Goal: Task Accomplishment & Management: Use online tool/utility

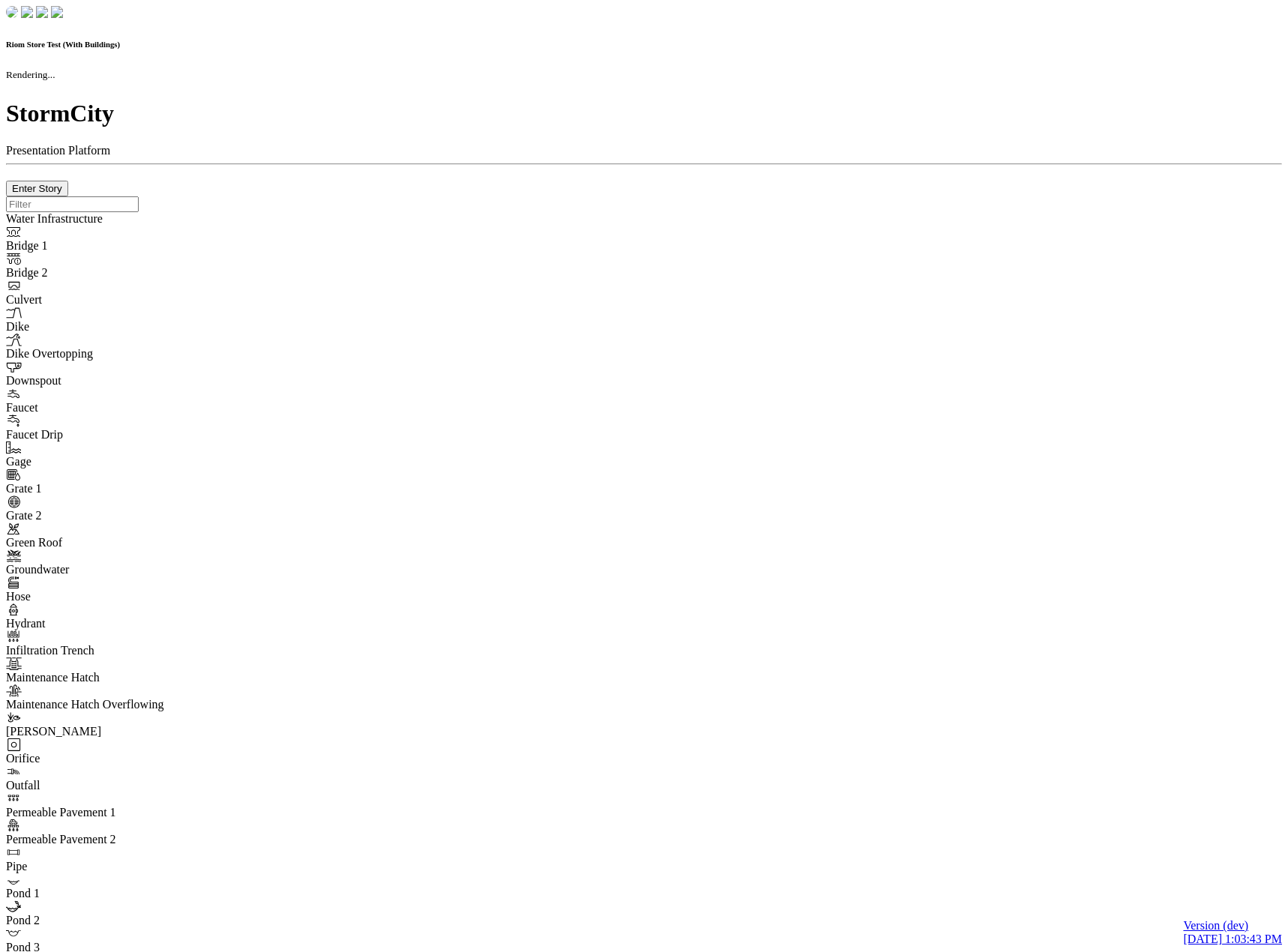
checkbox input "true"
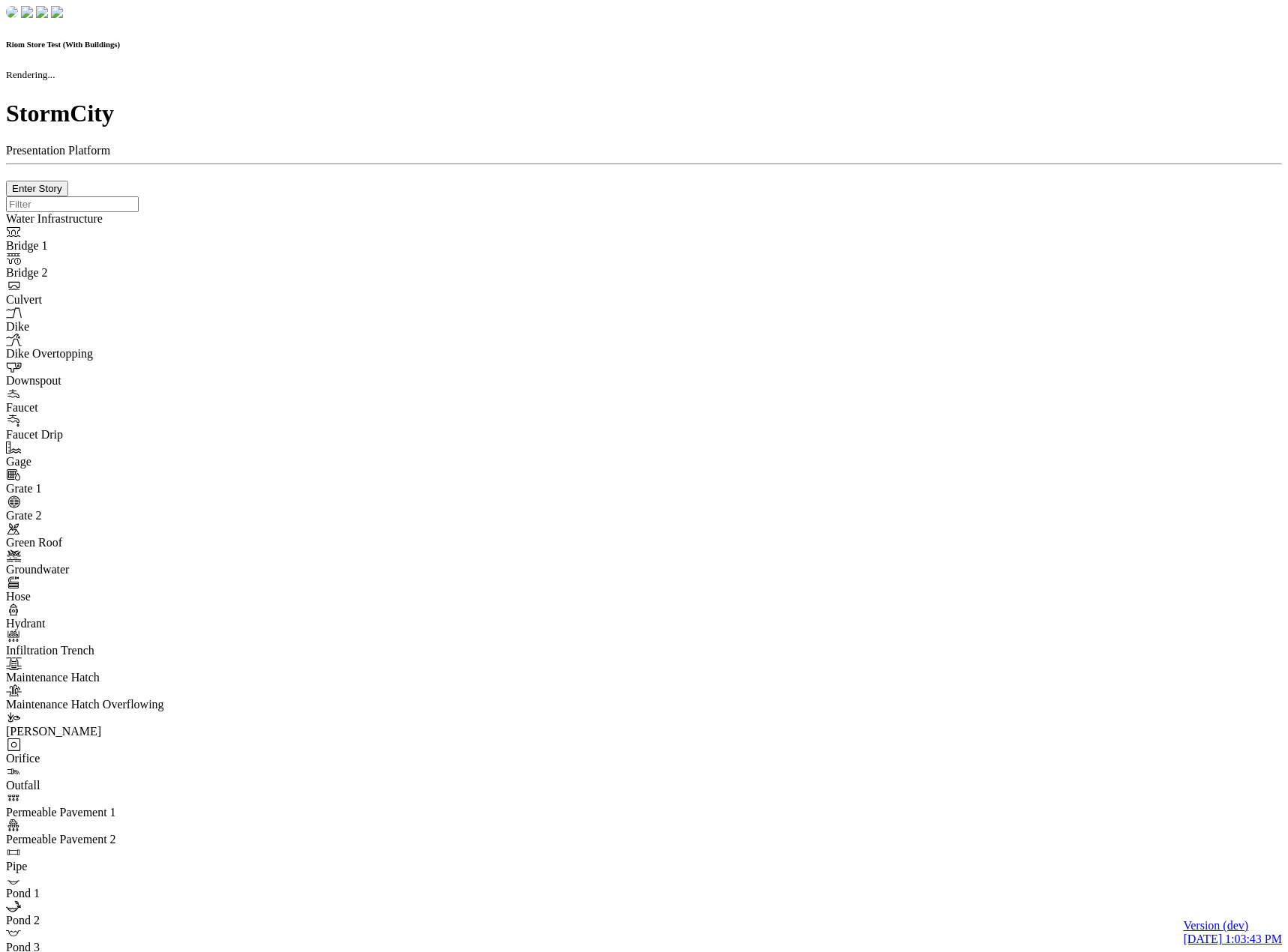
checkbox input "true"
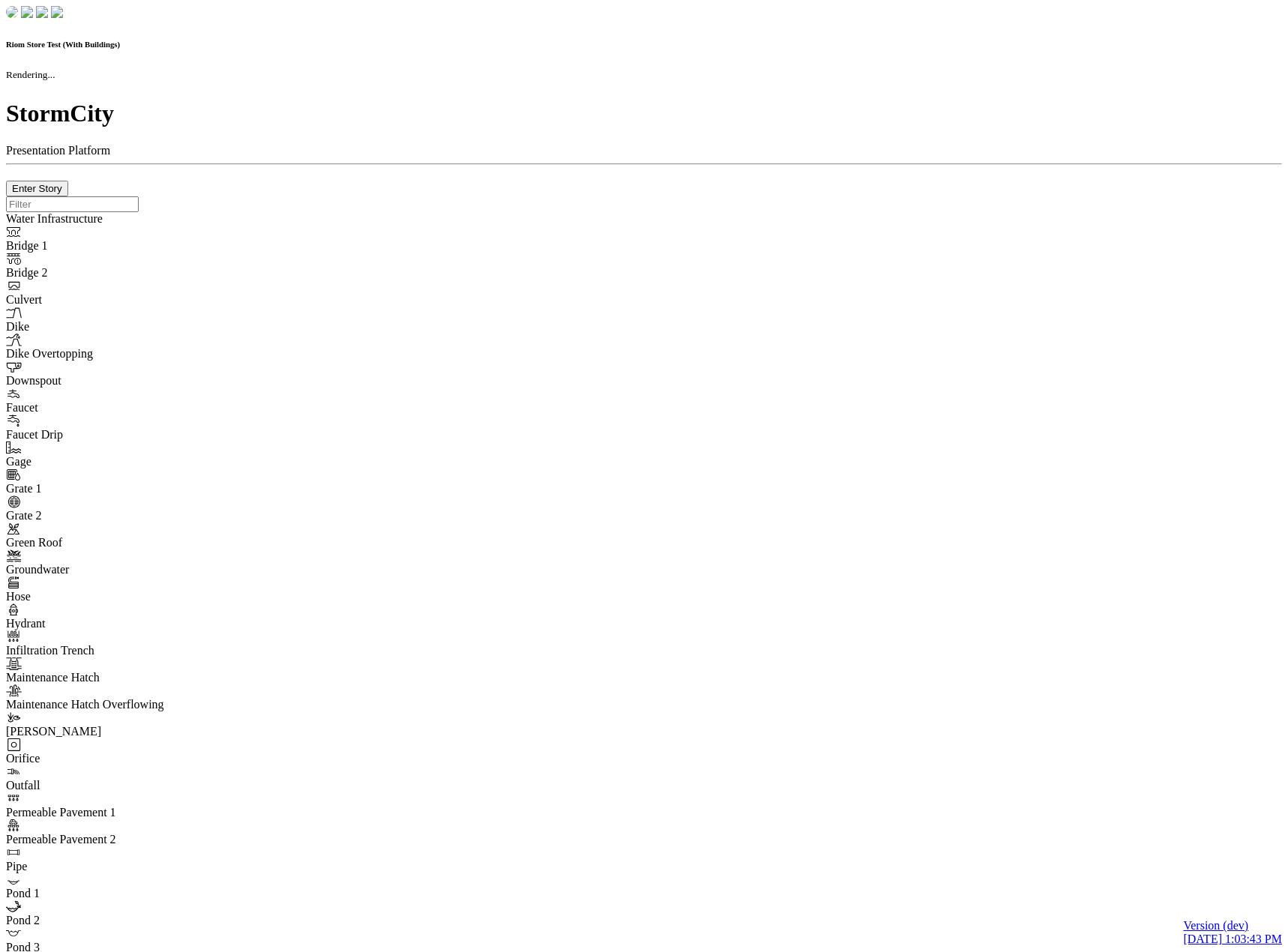
checkbox input "false"
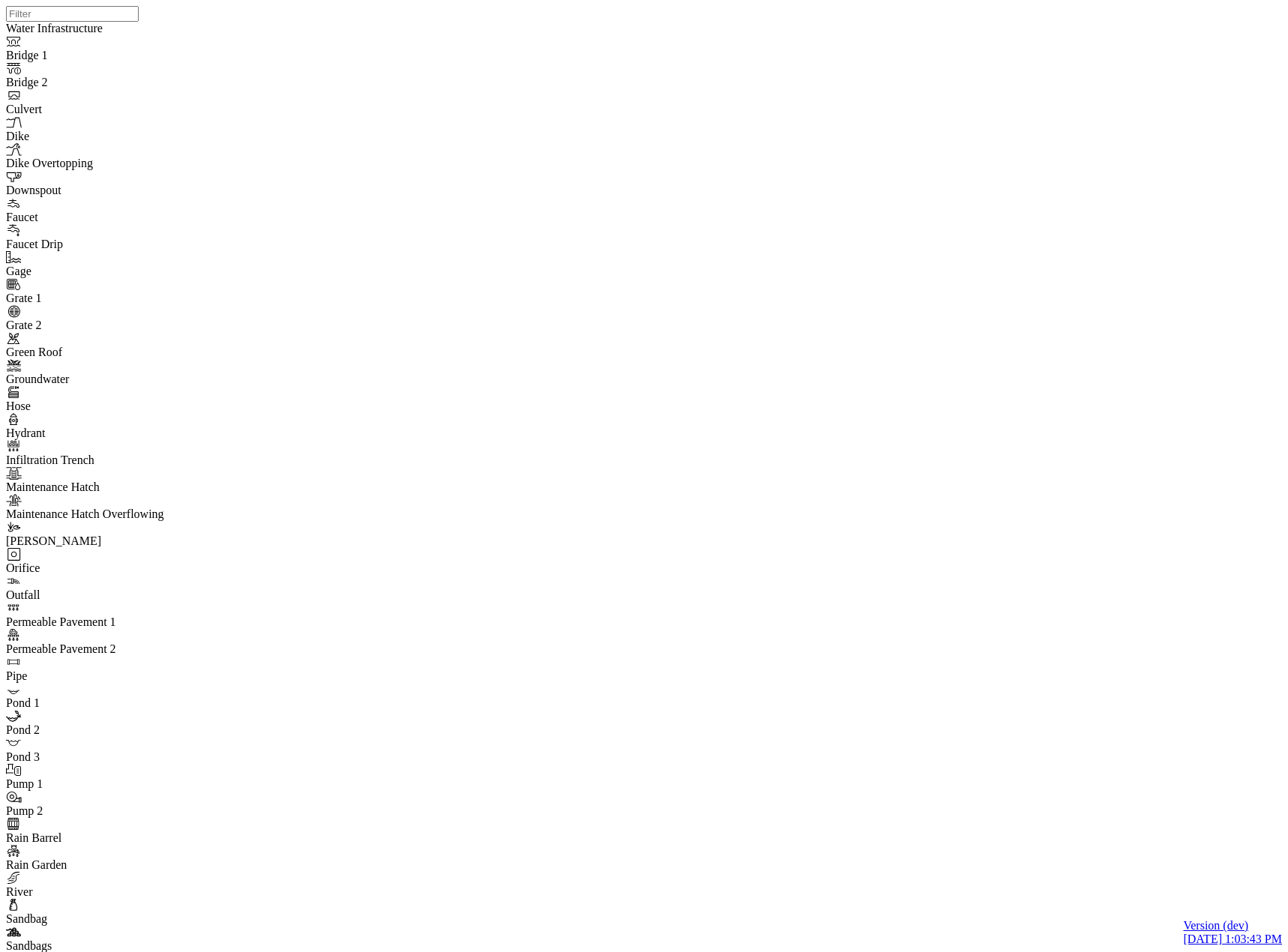
click at [653, 532] on div at bounding box center [649, 457] width 1288 height 914
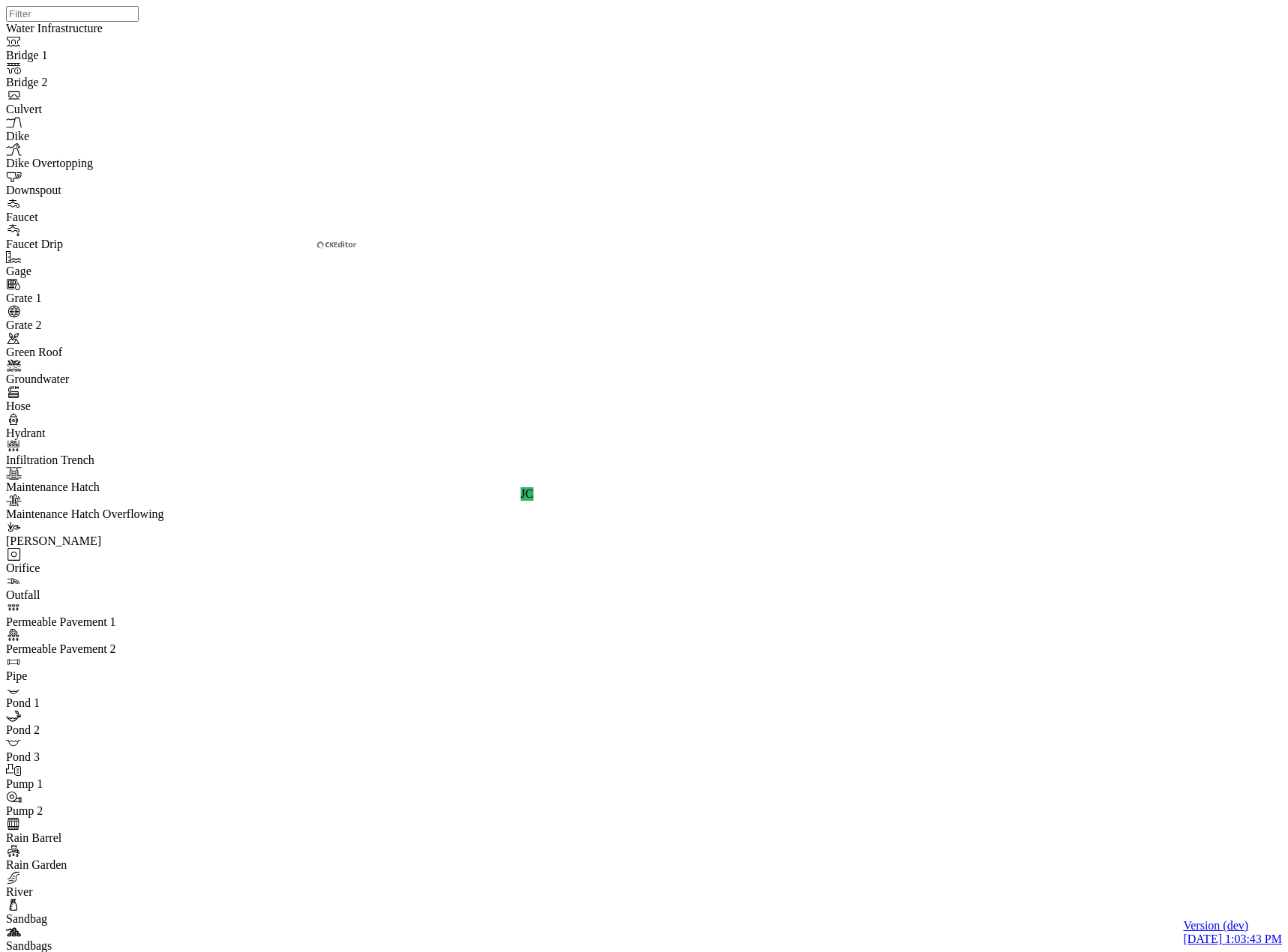
drag, startPoint x: 549, startPoint y: 492, endPoint x: 1065, endPoint y: 242, distance: 573.4
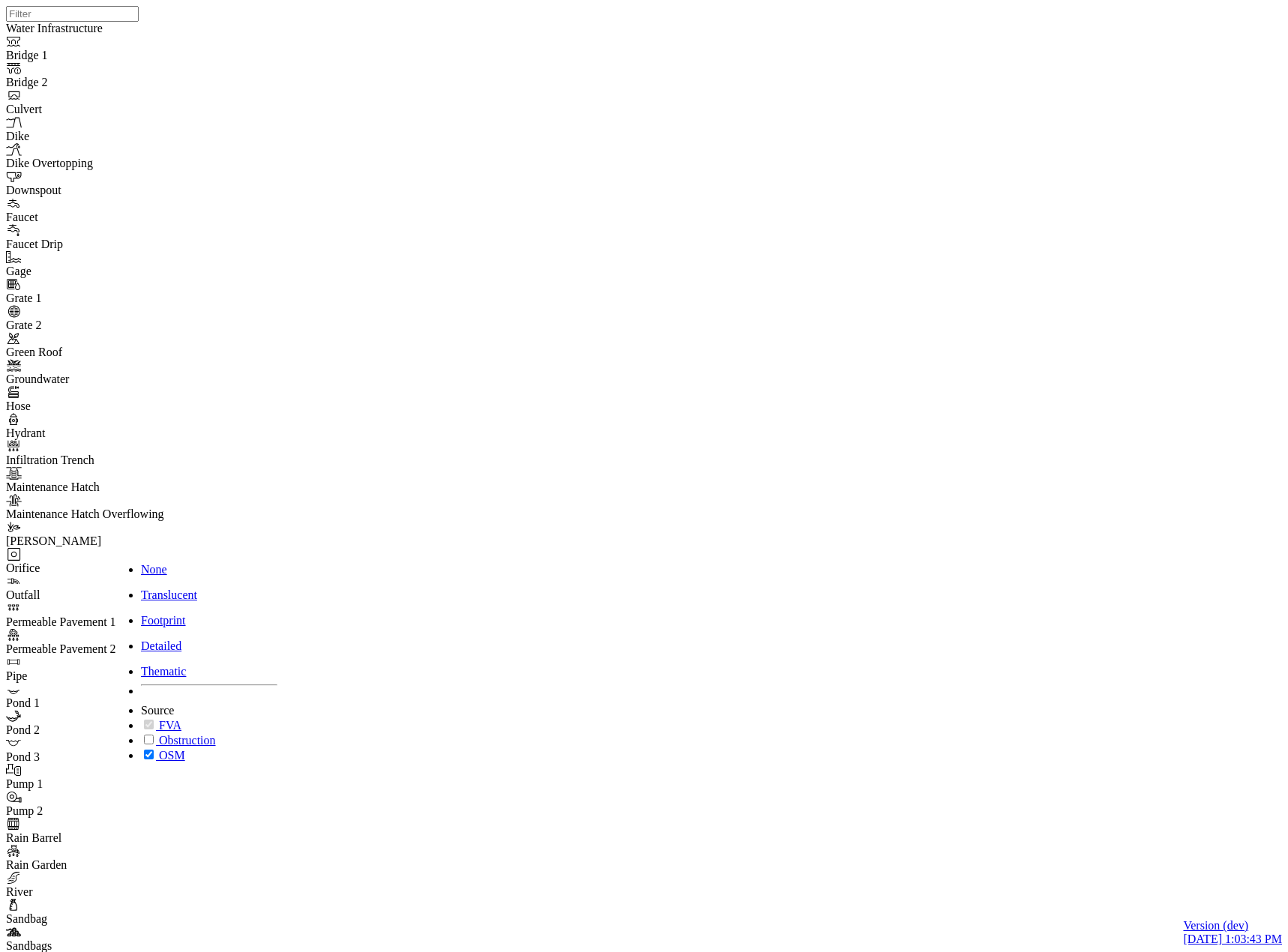
click at [167, 563] on span "None" at bounding box center [154, 568] width 27 height 12
click at [504, 566] on div "JC" at bounding box center [649, 457] width 1288 height 914
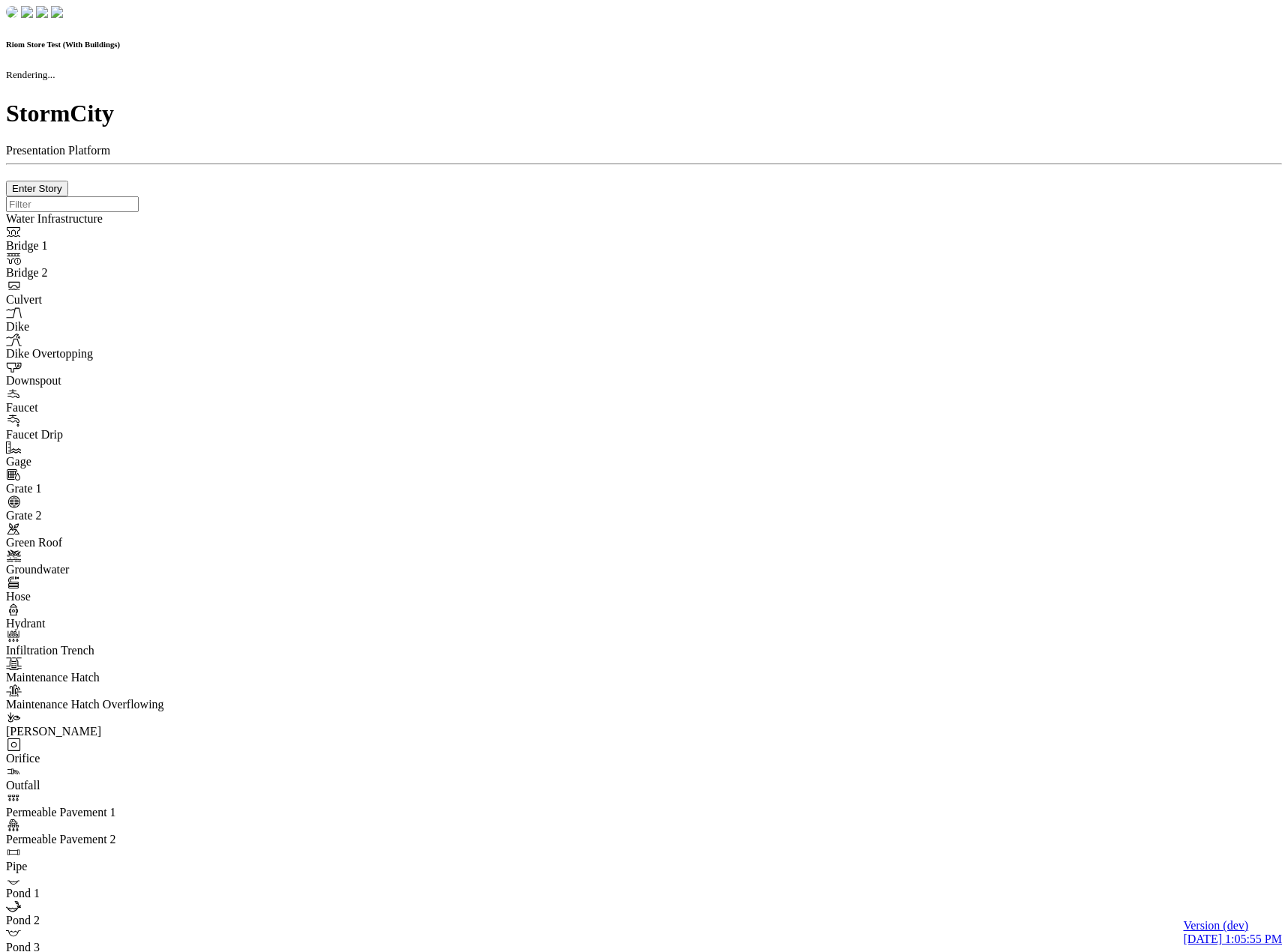
checkbox input "true"
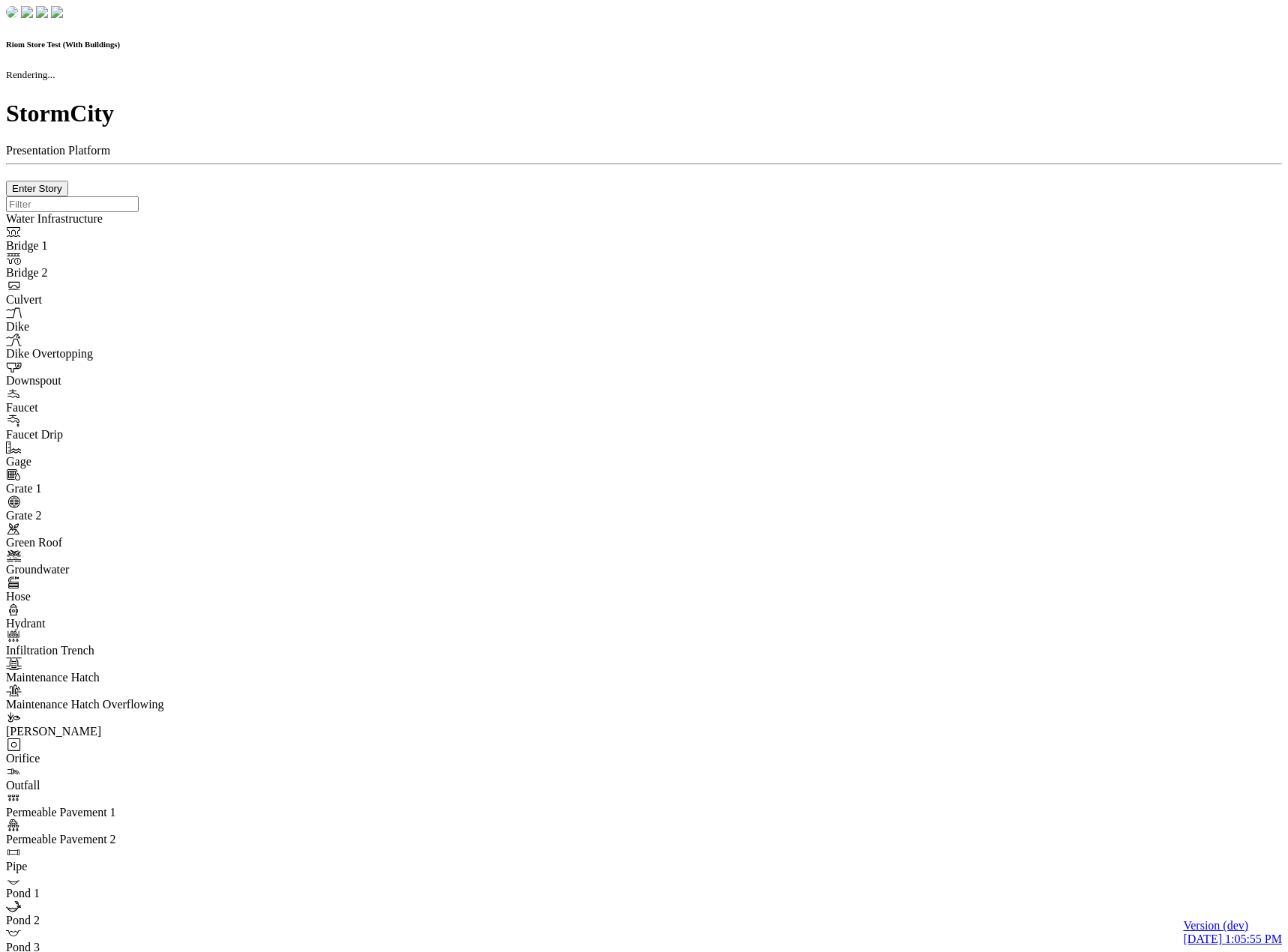
checkbox input "true"
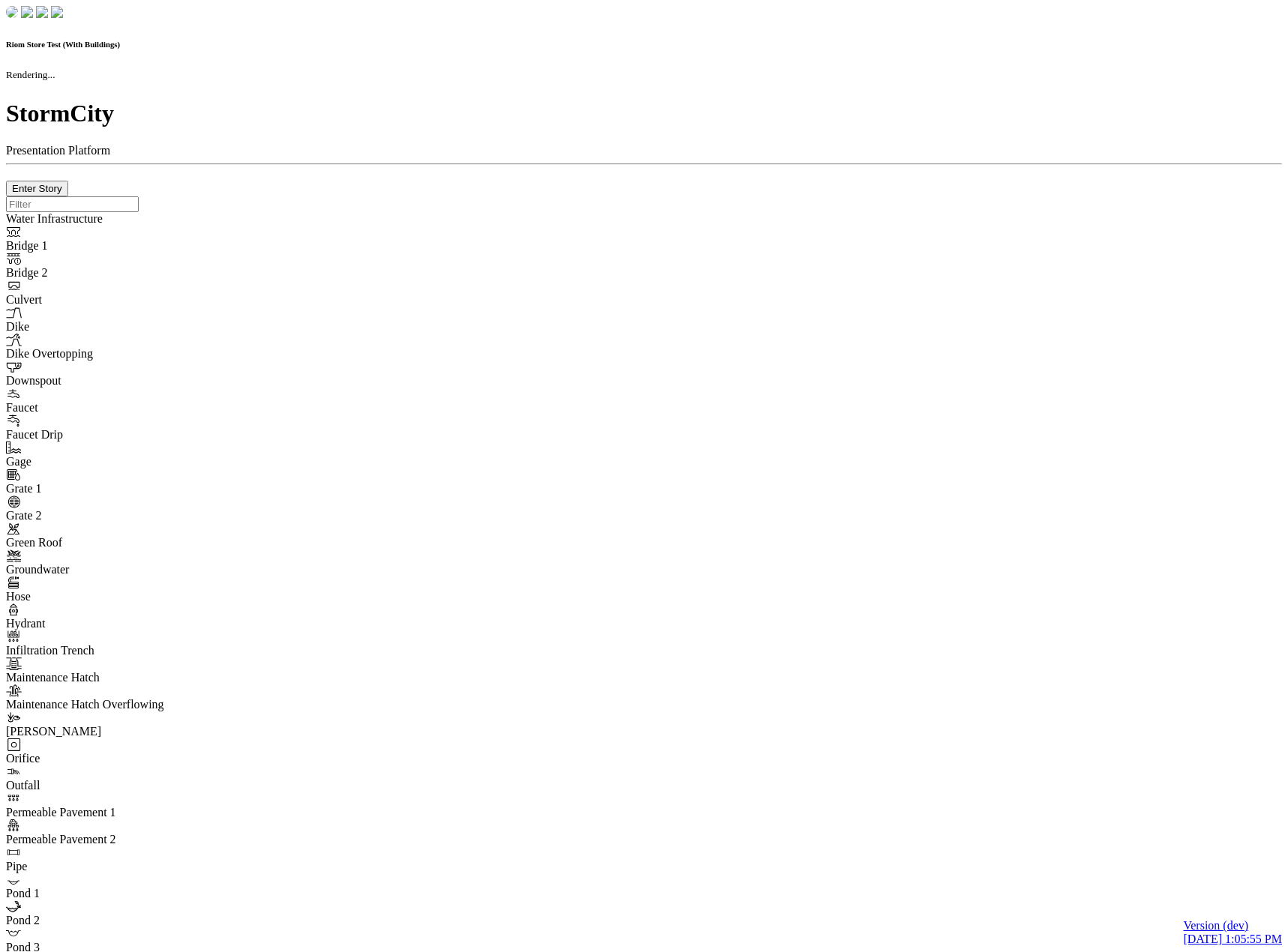
checkbox input "false"
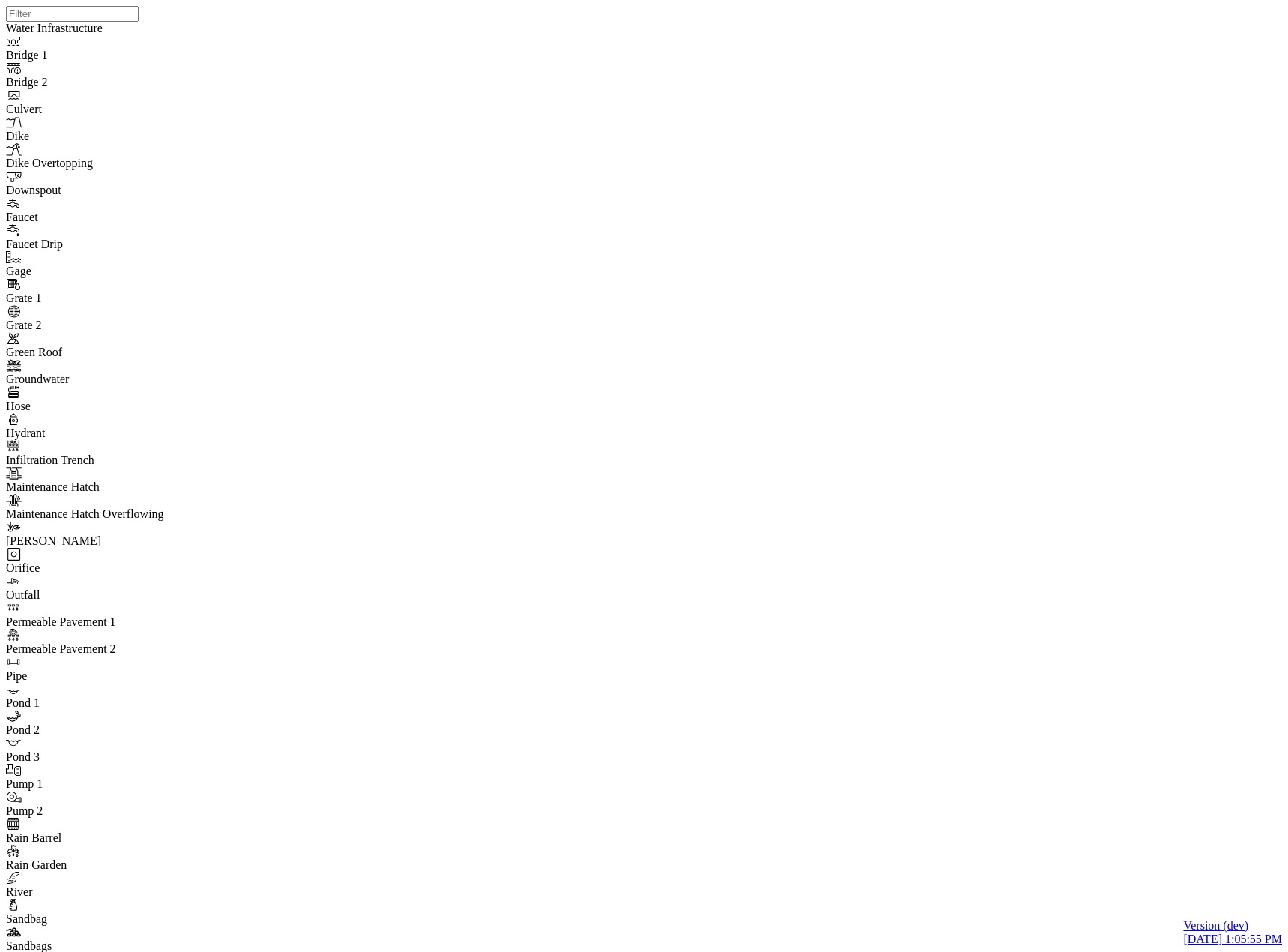
click at [167, 563] on span "None" at bounding box center [154, 568] width 27 height 12
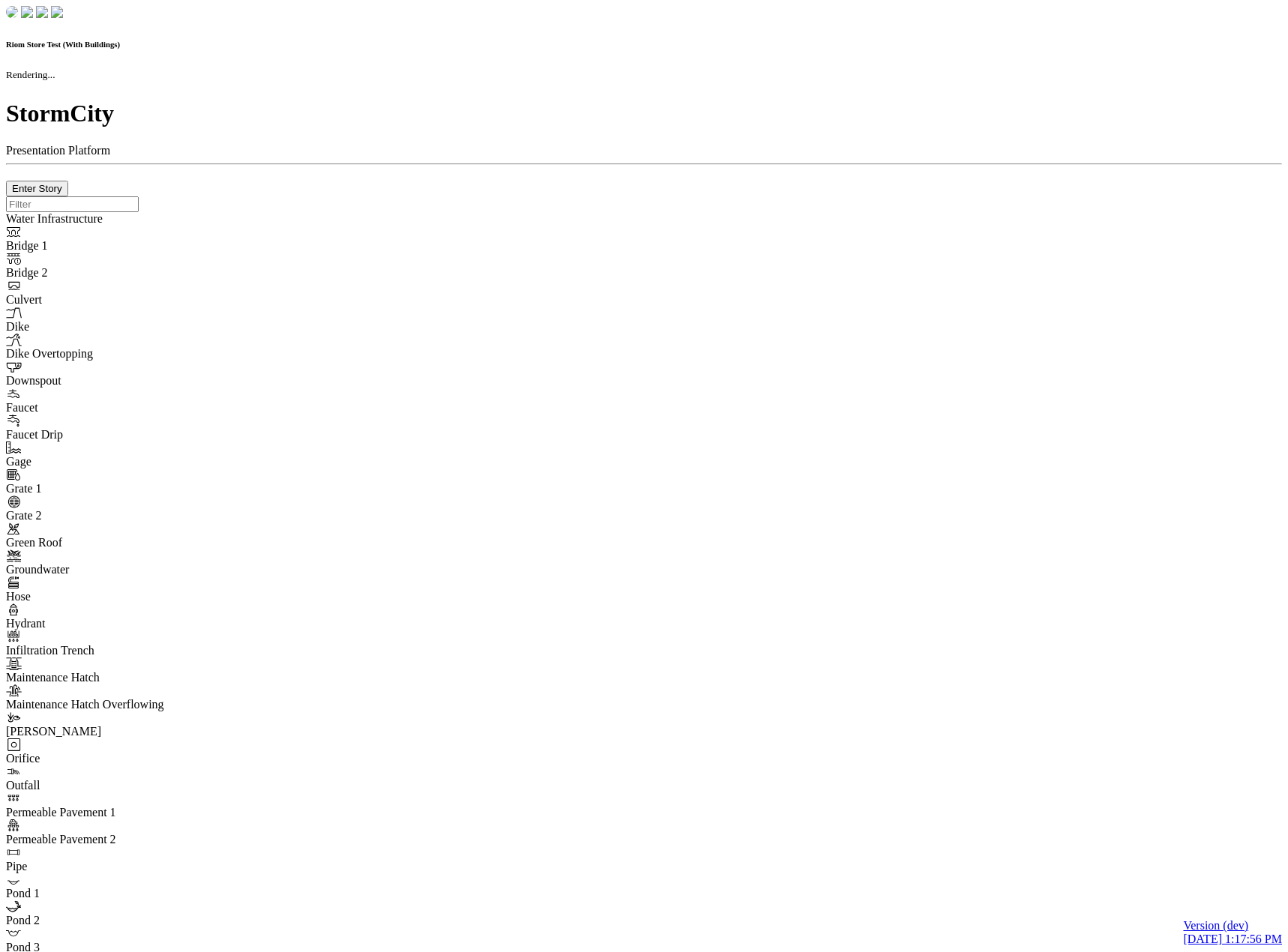
checkbox input "true"
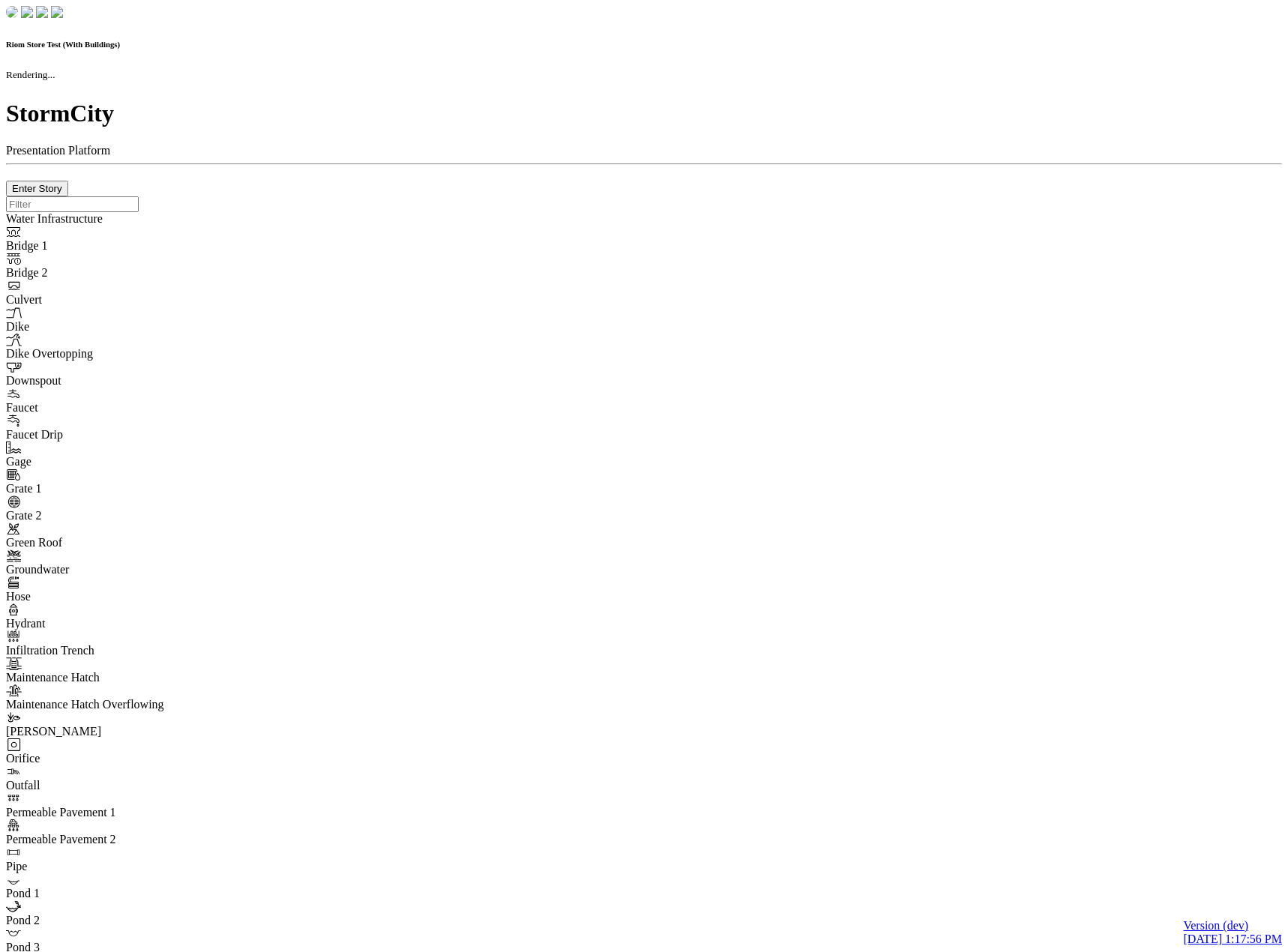
checkbox input "true"
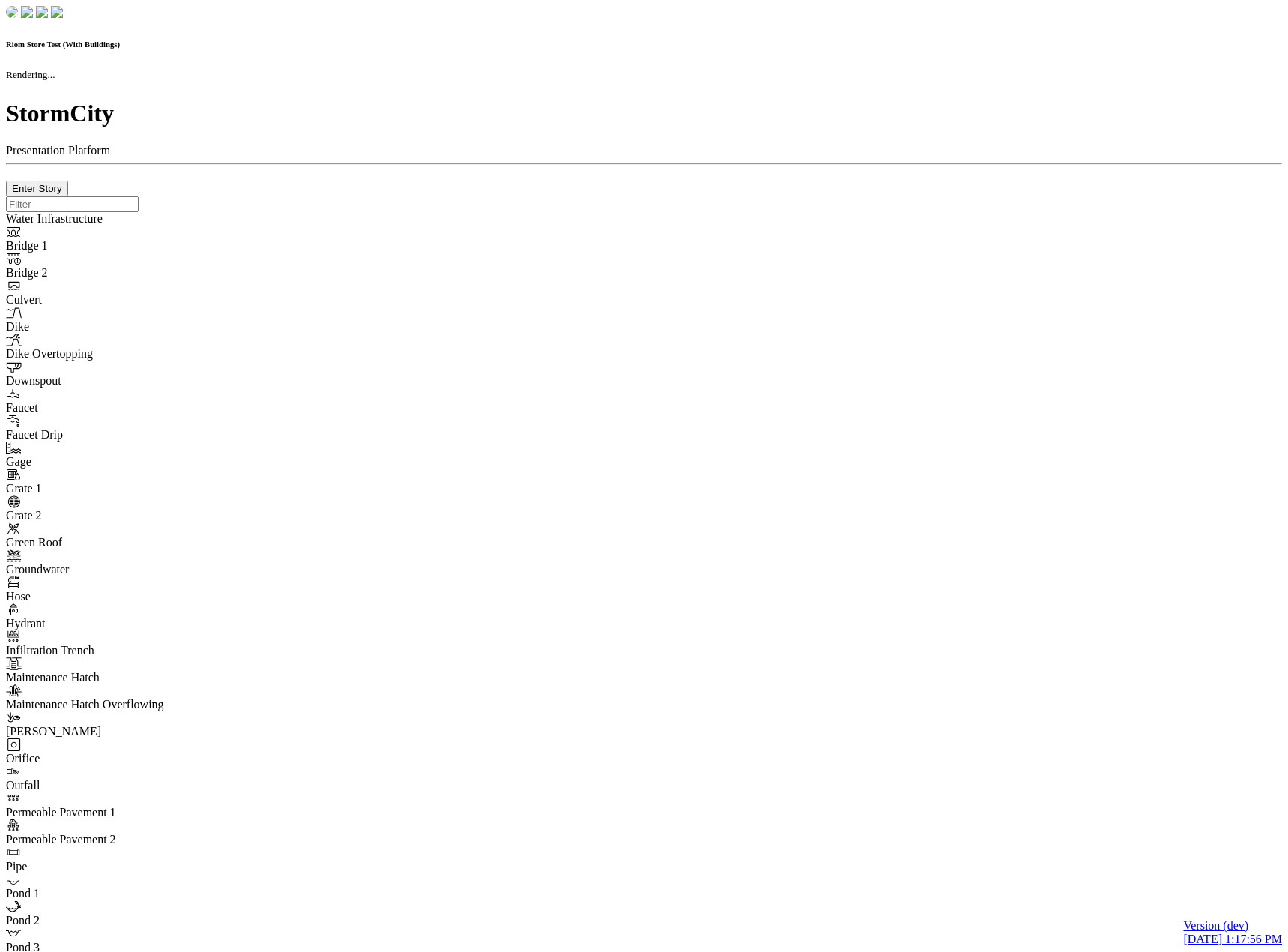
checkbox input "false"
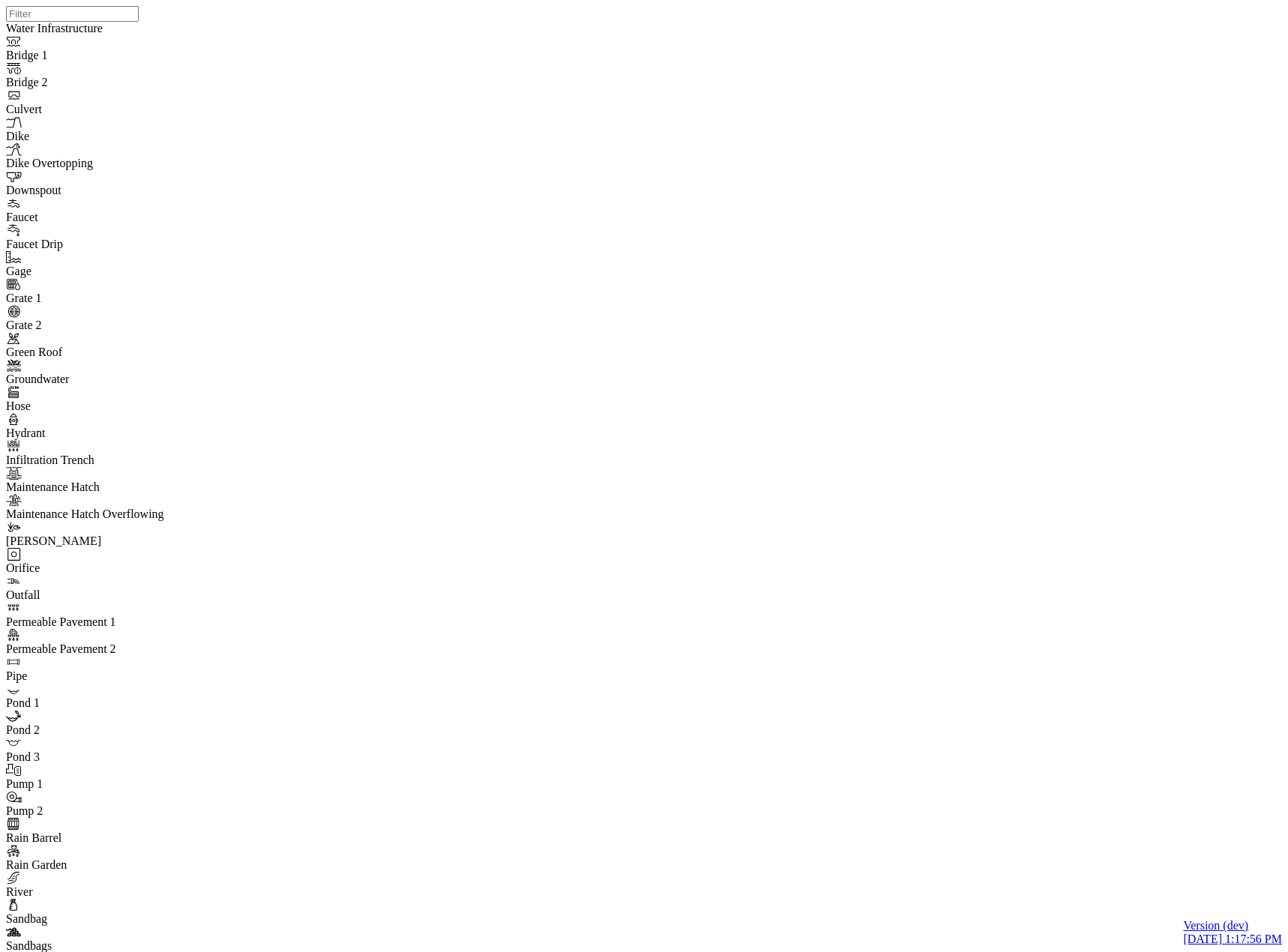
click at [188, 563] on div "None" at bounding box center [209, 569] width 137 height 13
drag, startPoint x: 31, startPoint y: 13, endPoint x: 27, endPoint y: 25, distance: 12.6
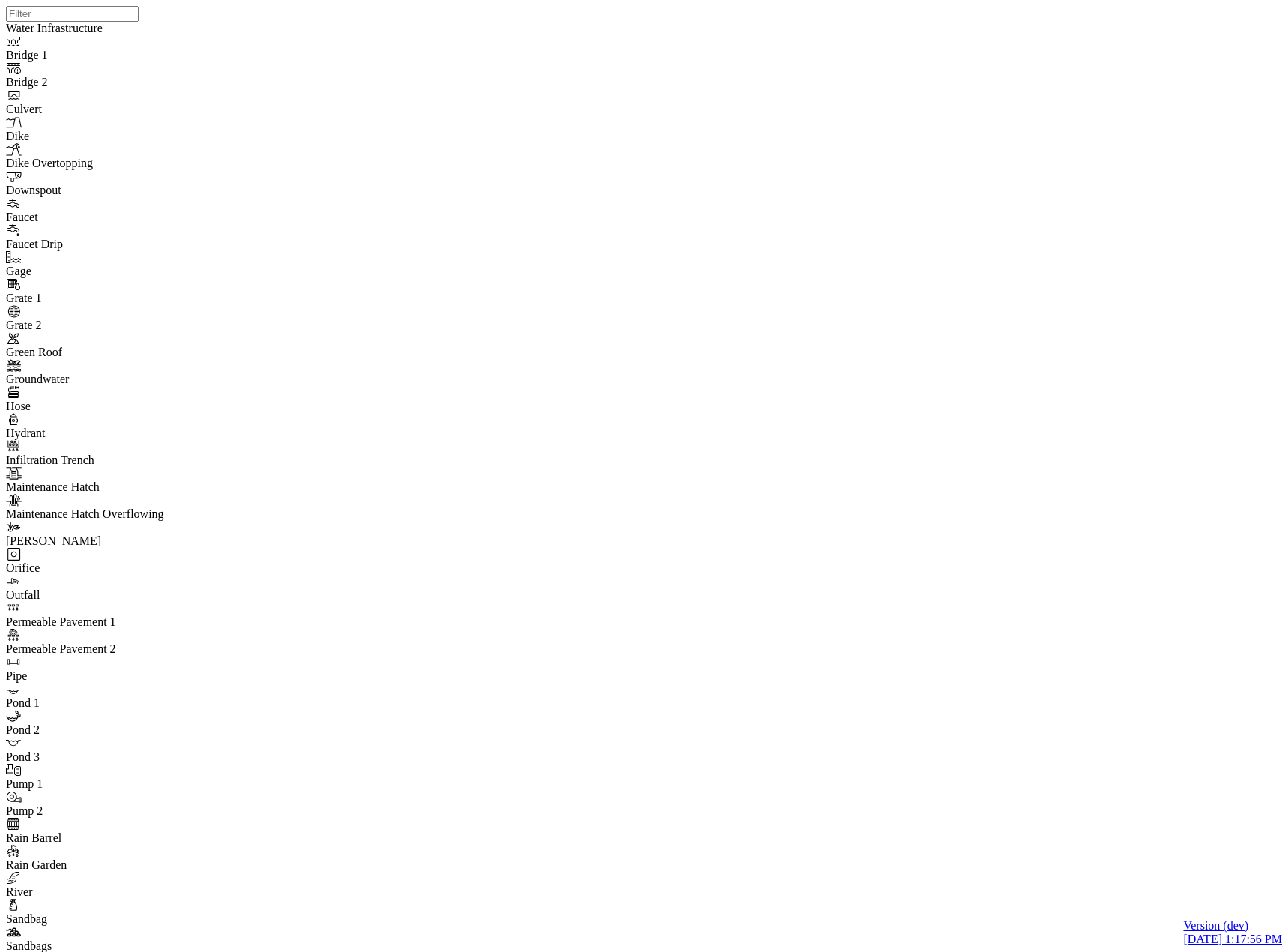
drag, startPoint x: 81, startPoint y: 130, endPoint x: 500, endPoint y: 233, distance: 431.5
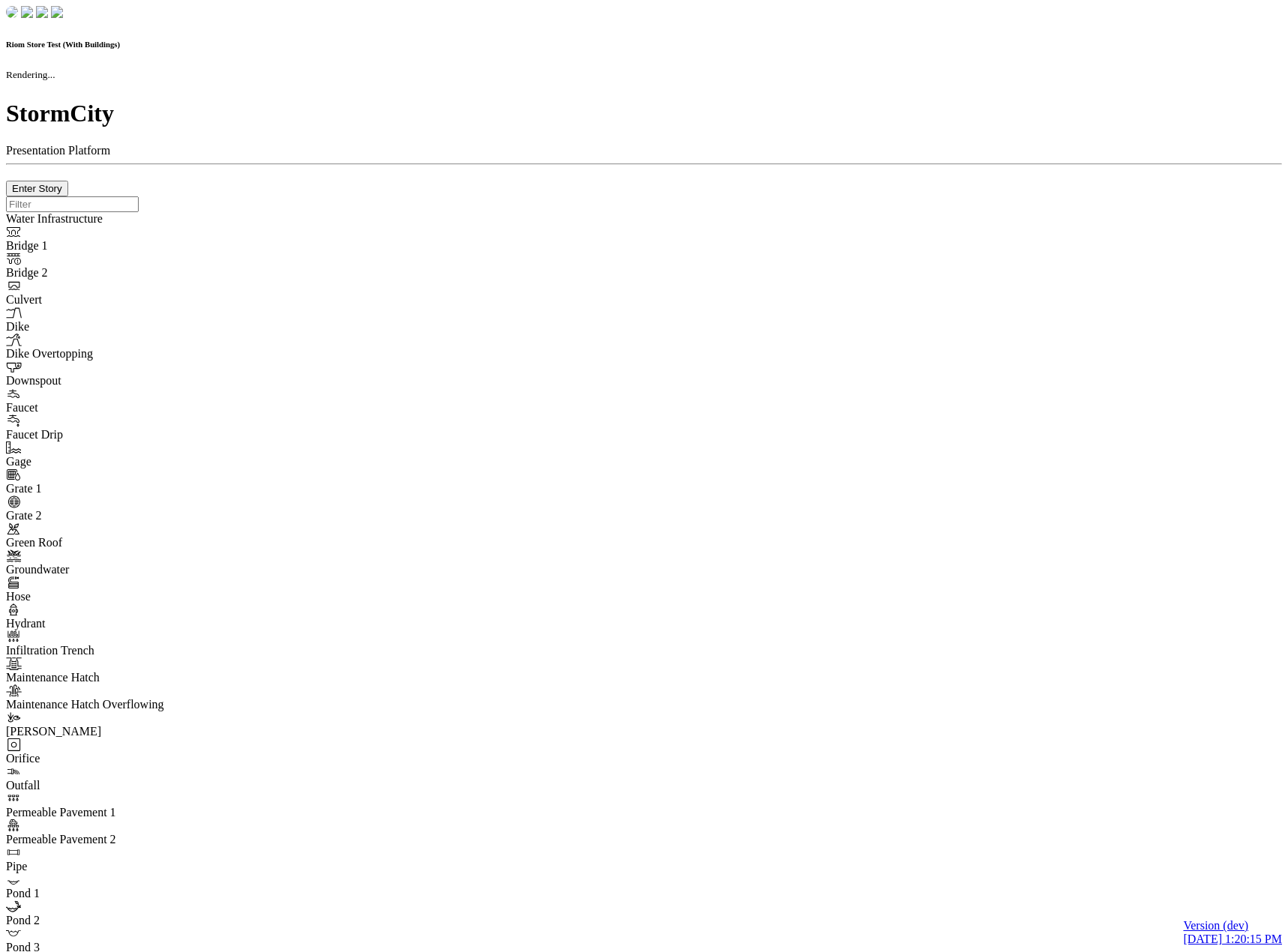
checkbox input "true"
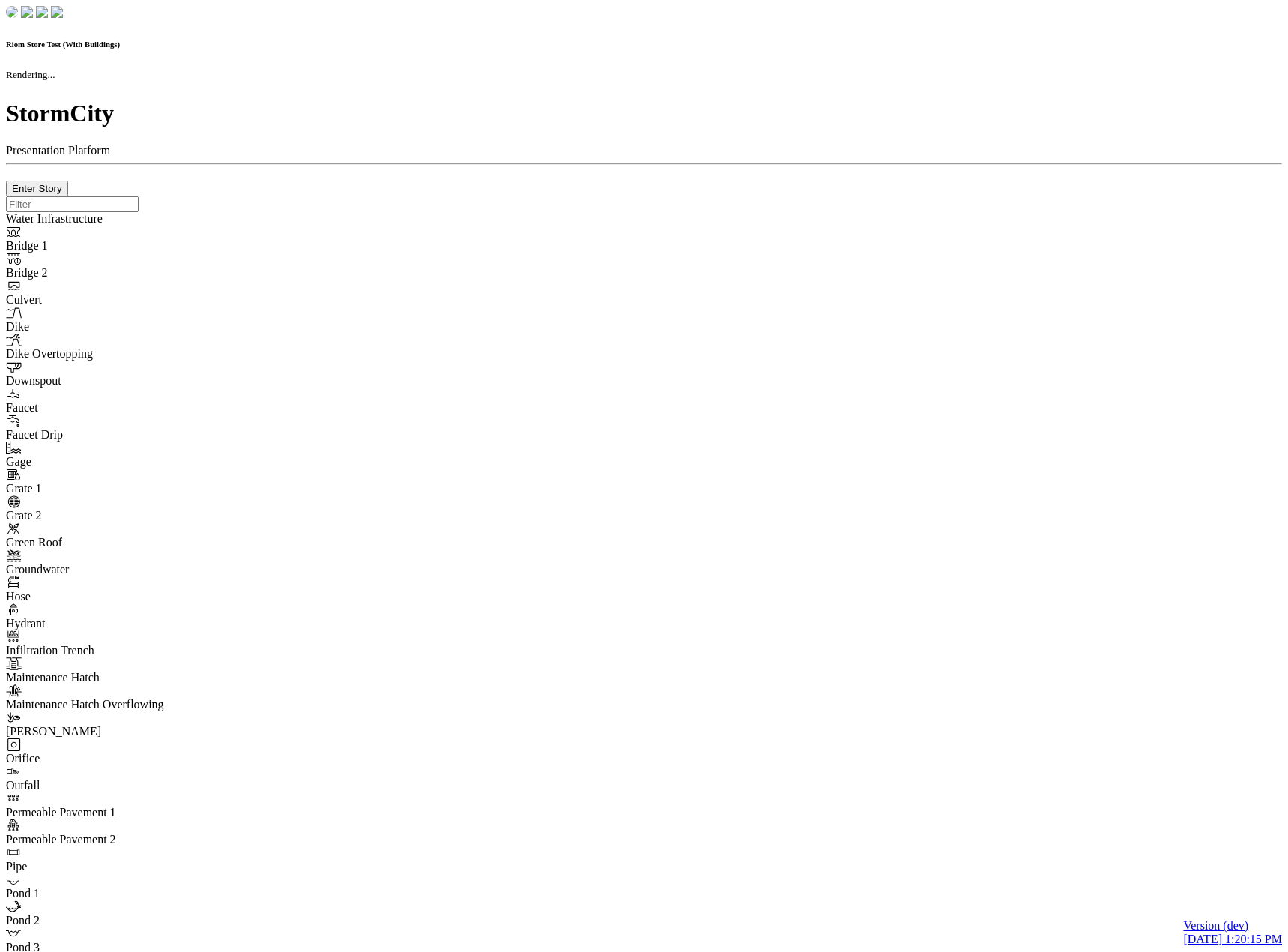
checkbox input "true"
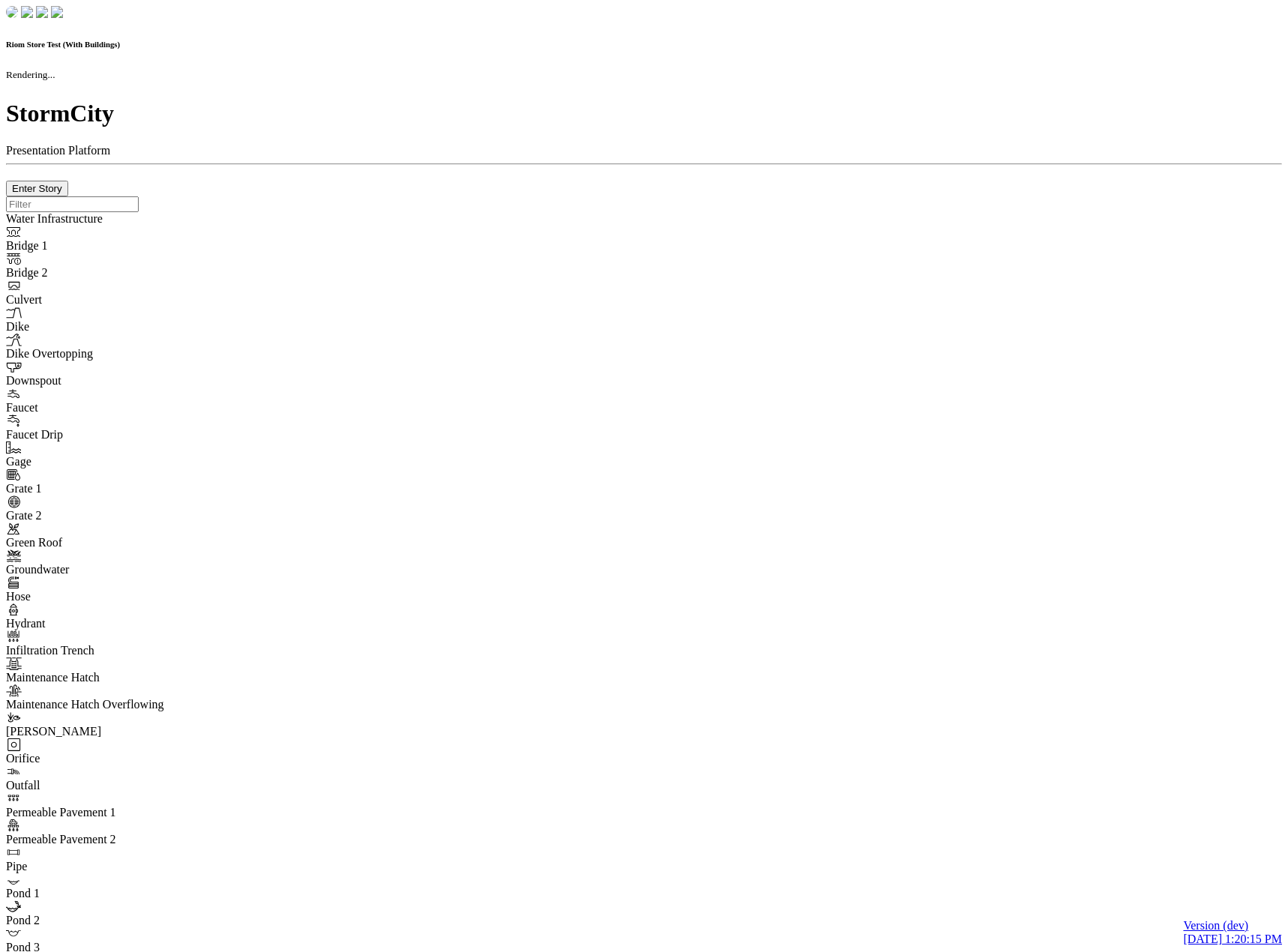
checkbox input "false"
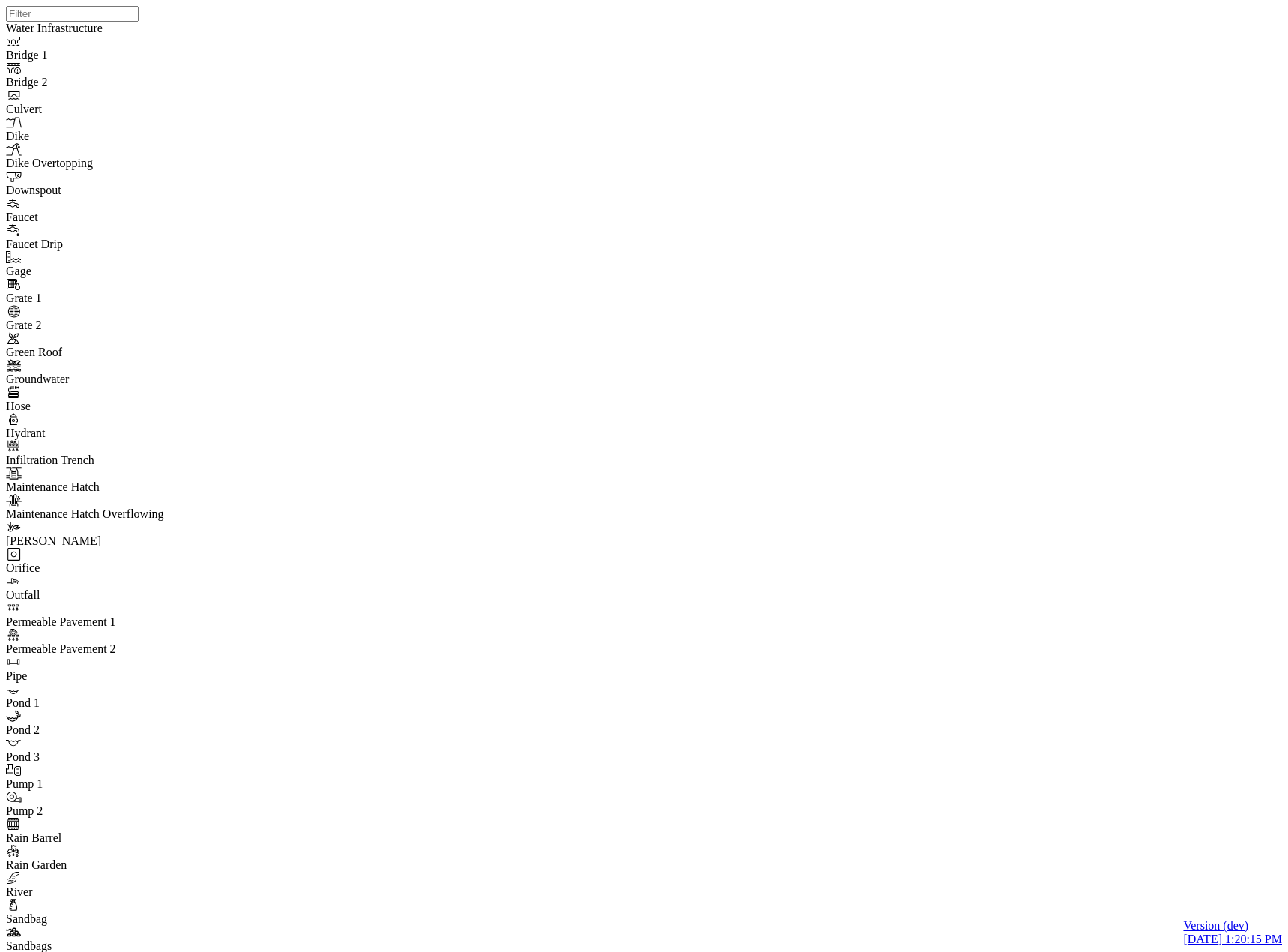
click at [196, 563] on div "None" at bounding box center [209, 569] width 137 height 13
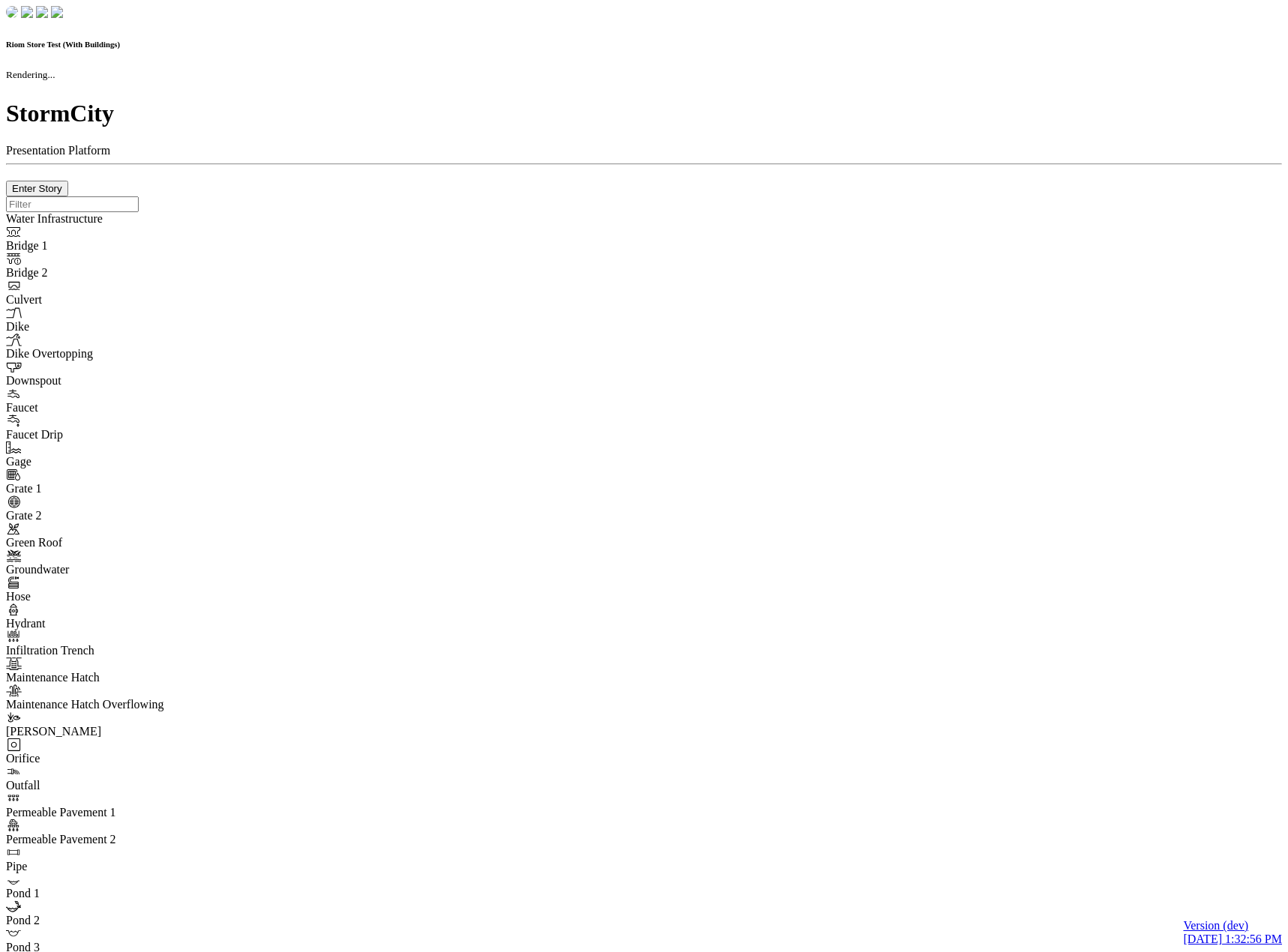
checkbox input "true"
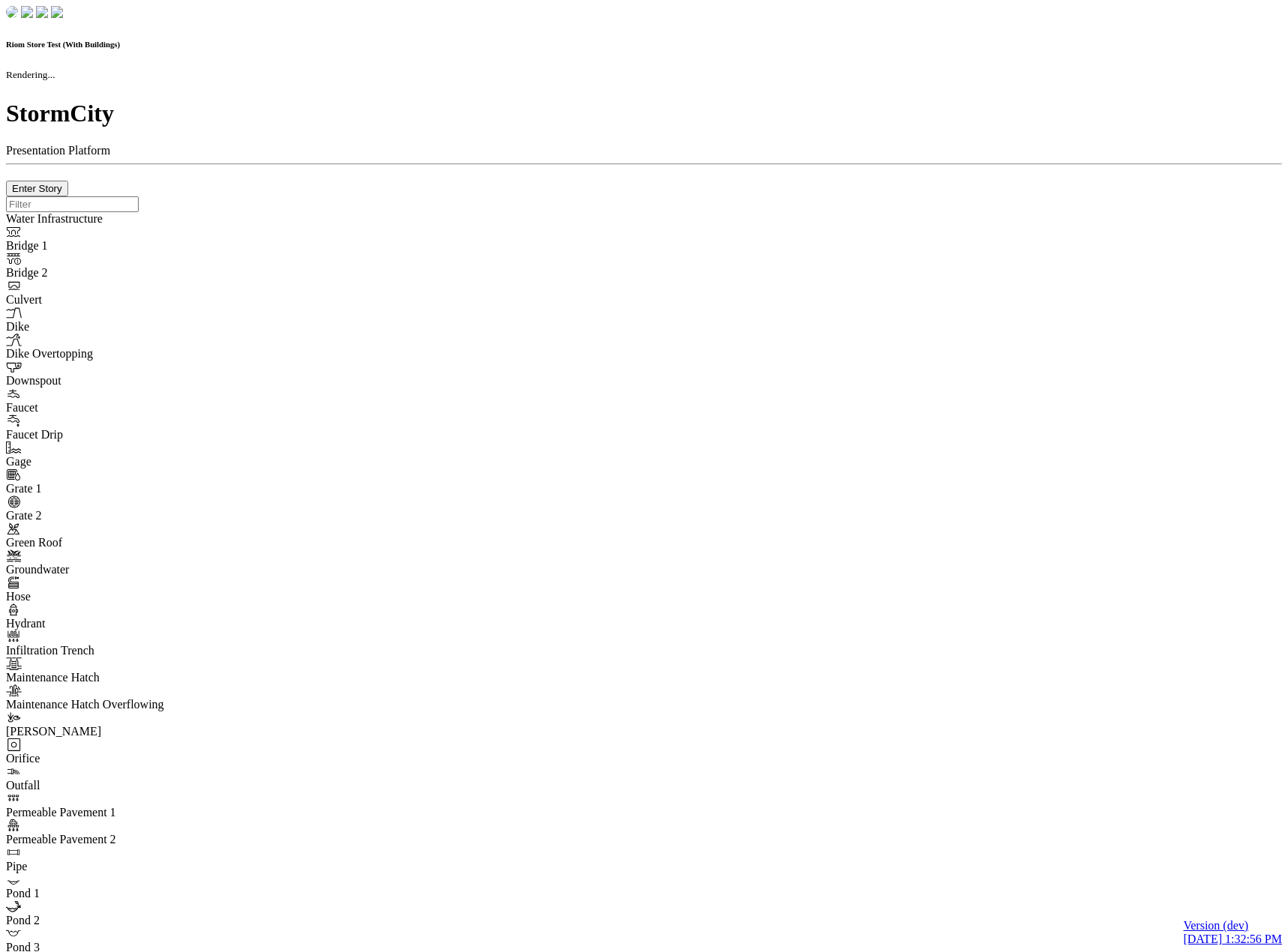
checkbox input "true"
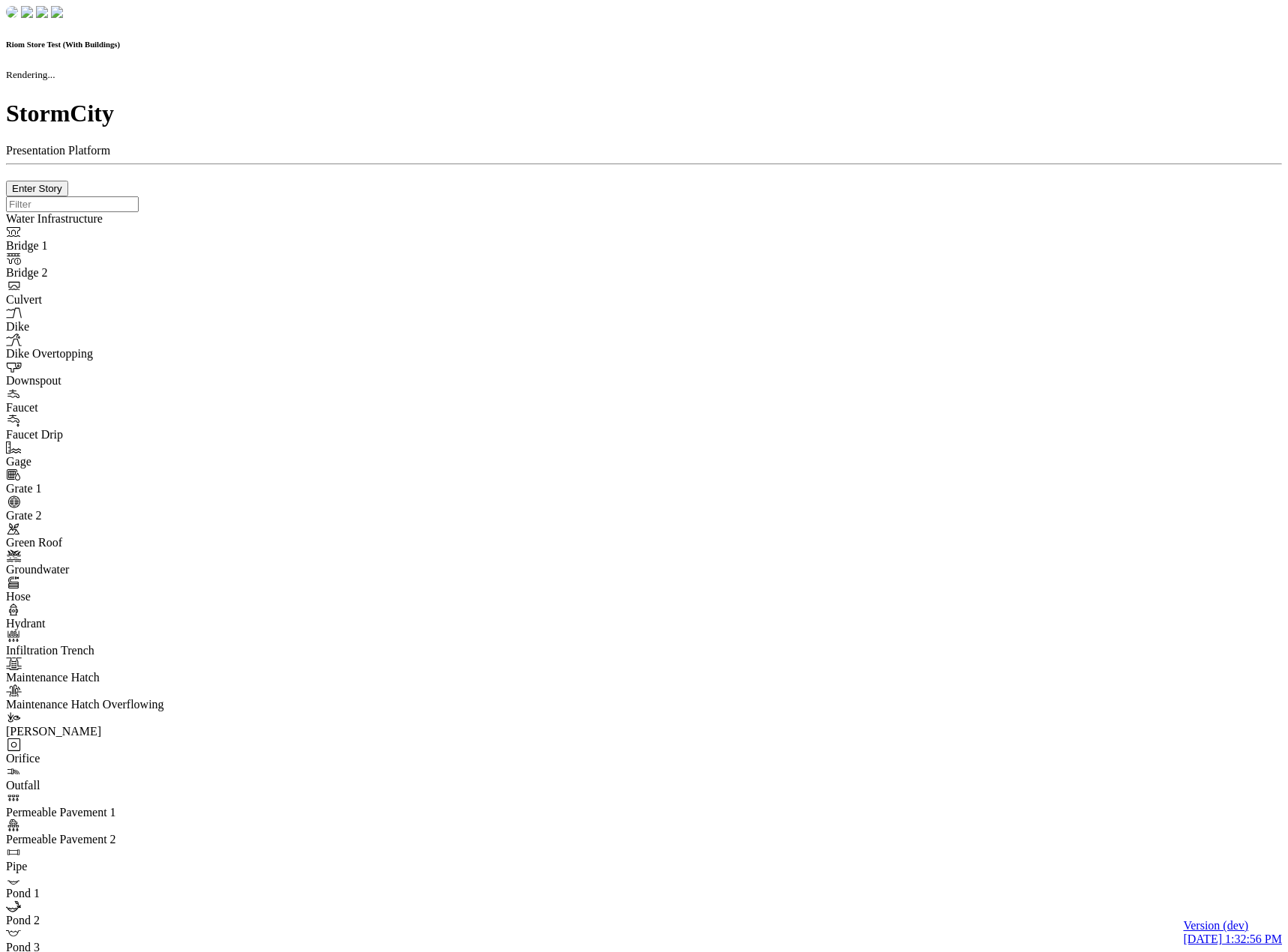
checkbox input "false"
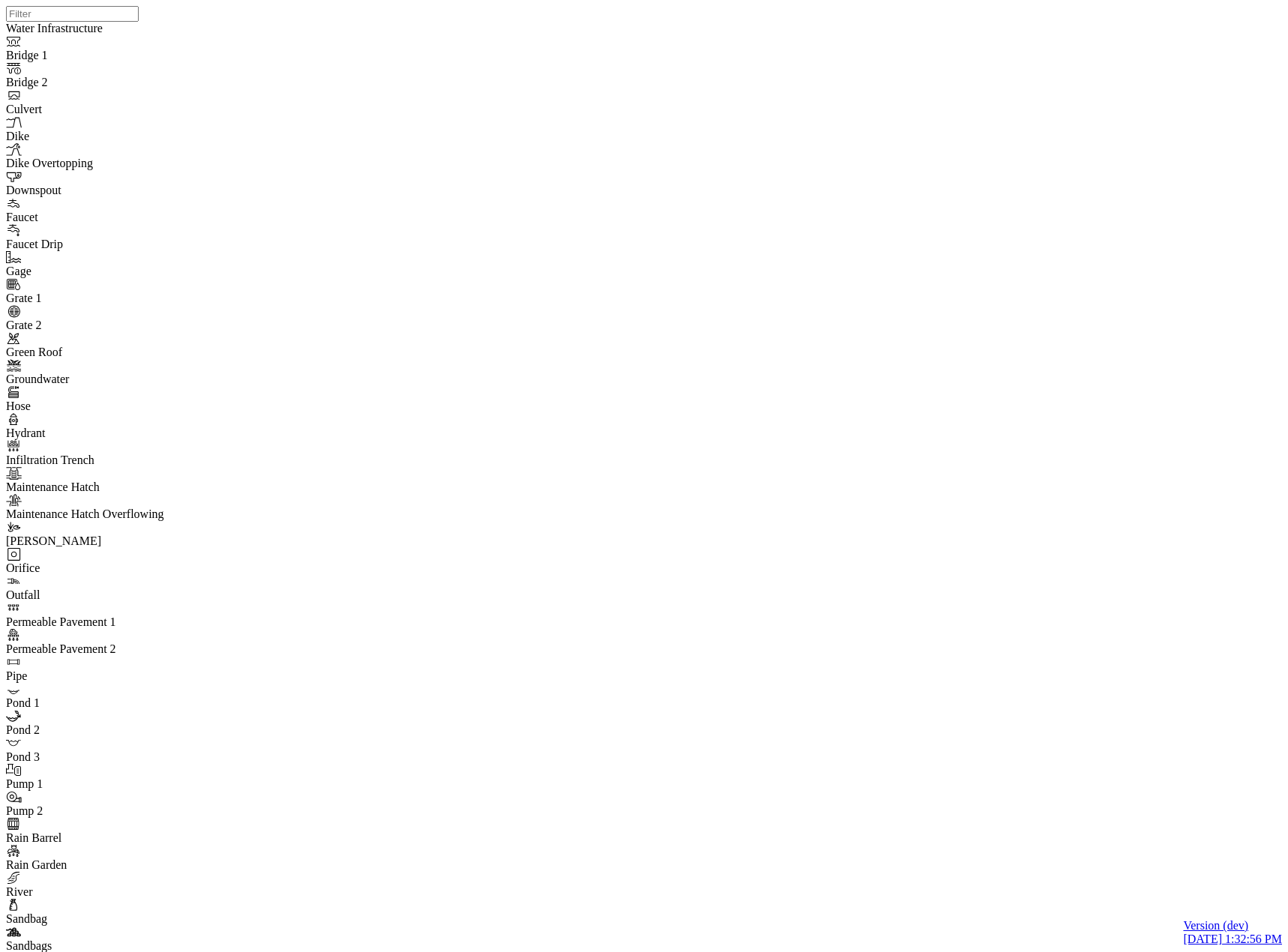
click at [734, 344] on div at bounding box center [649, 457] width 1288 height 914
click at [788, 393] on div at bounding box center [649, 457] width 1288 height 914
click at [744, 416] on div at bounding box center [649, 457] width 1288 height 914
click at [699, 381] on div at bounding box center [649, 457] width 1288 height 914
click at [899, 462] on div at bounding box center [649, 457] width 1288 height 914
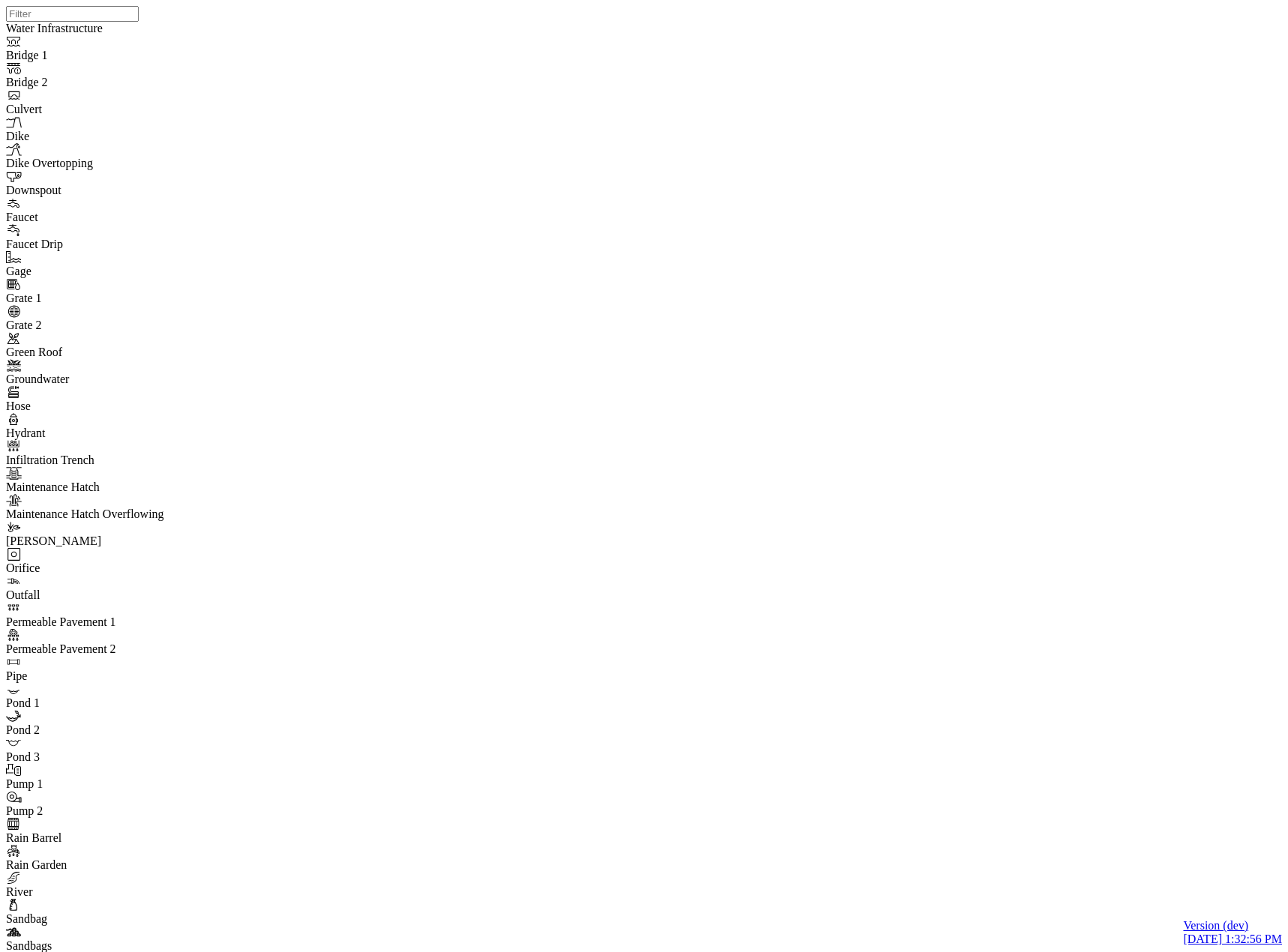
drag, startPoint x: 700, startPoint y: 558, endPoint x: 685, endPoint y: 510, distance: 50.3
click at [685, 509] on div at bounding box center [649, 457] width 1288 height 914
drag, startPoint x: 641, startPoint y: 424, endPoint x: 626, endPoint y: 231, distance: 193.6
drag, startPoint x: 627, startPoint y: 494, endPoint x: 625, endPoint y: 455, distance: 39.1
drag, startPoint x: 624, startPoint y: 499, endPoint x: 620, endPoint y: 562, distance: 63.1
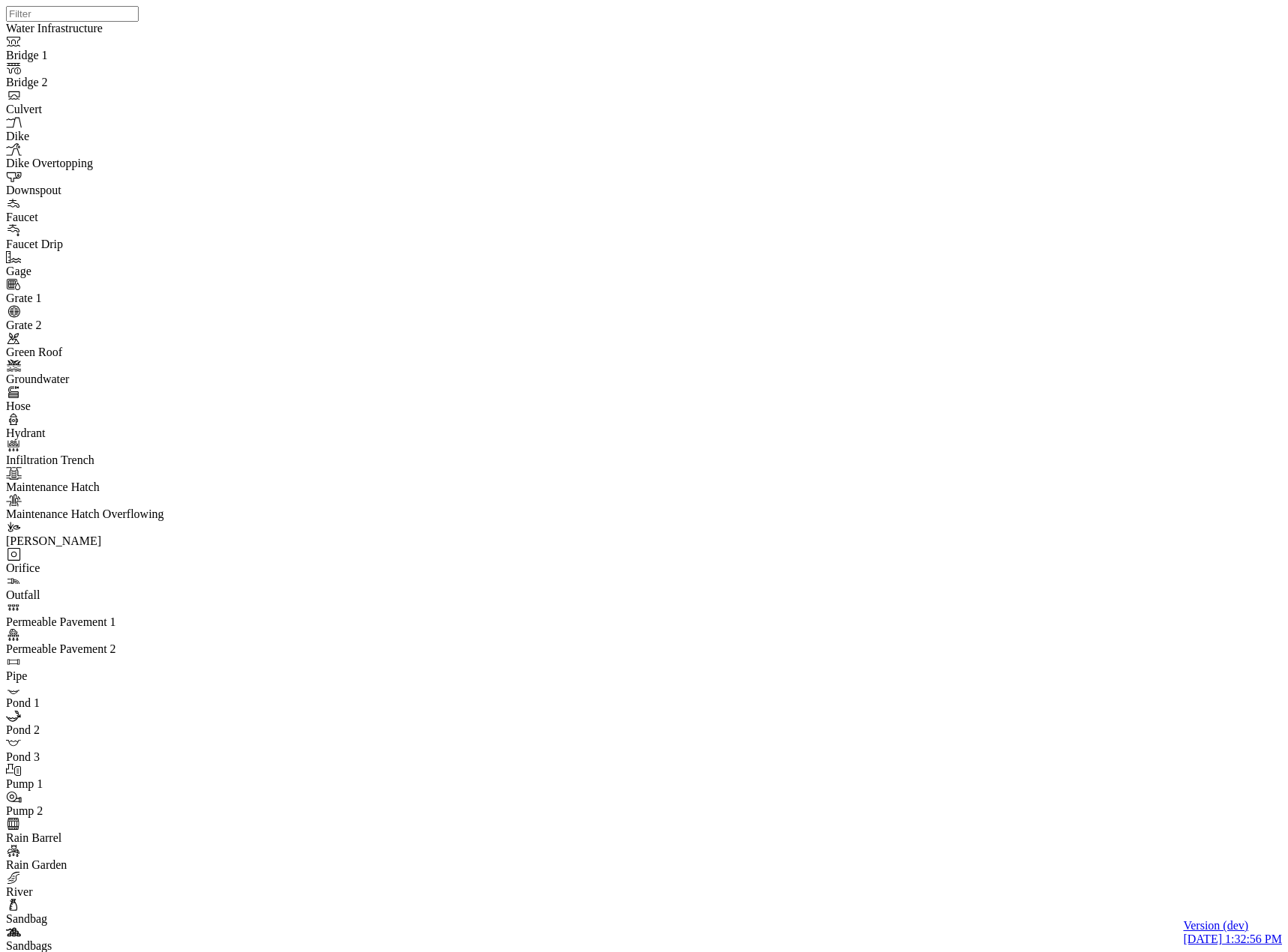
click at [627, 533] on div at bounding box center [649, 457] width 1288 height 914
click at [624, 501] on div at bounding box center [649, 457] width 1288 height 914
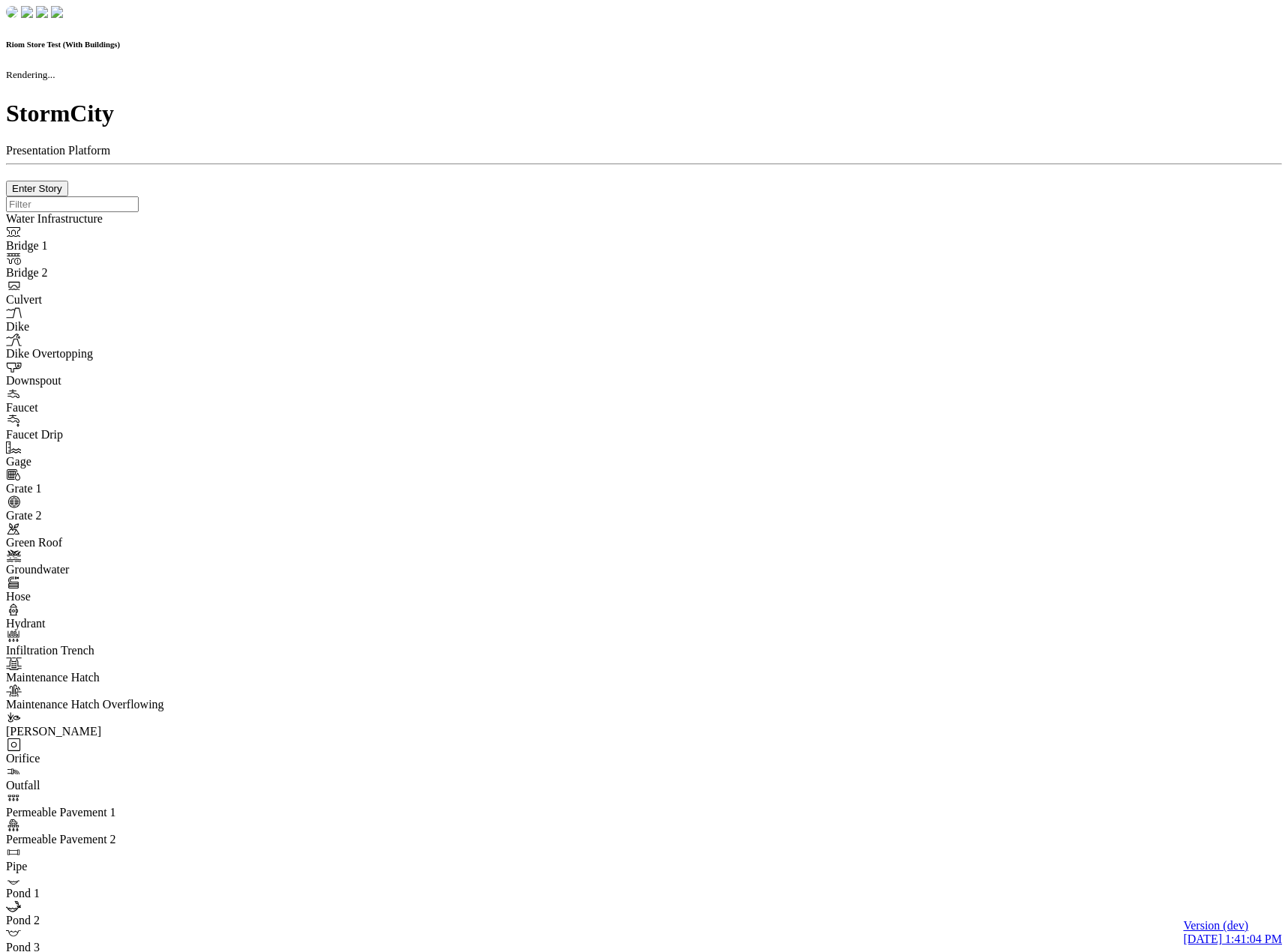
checkbox input "true"
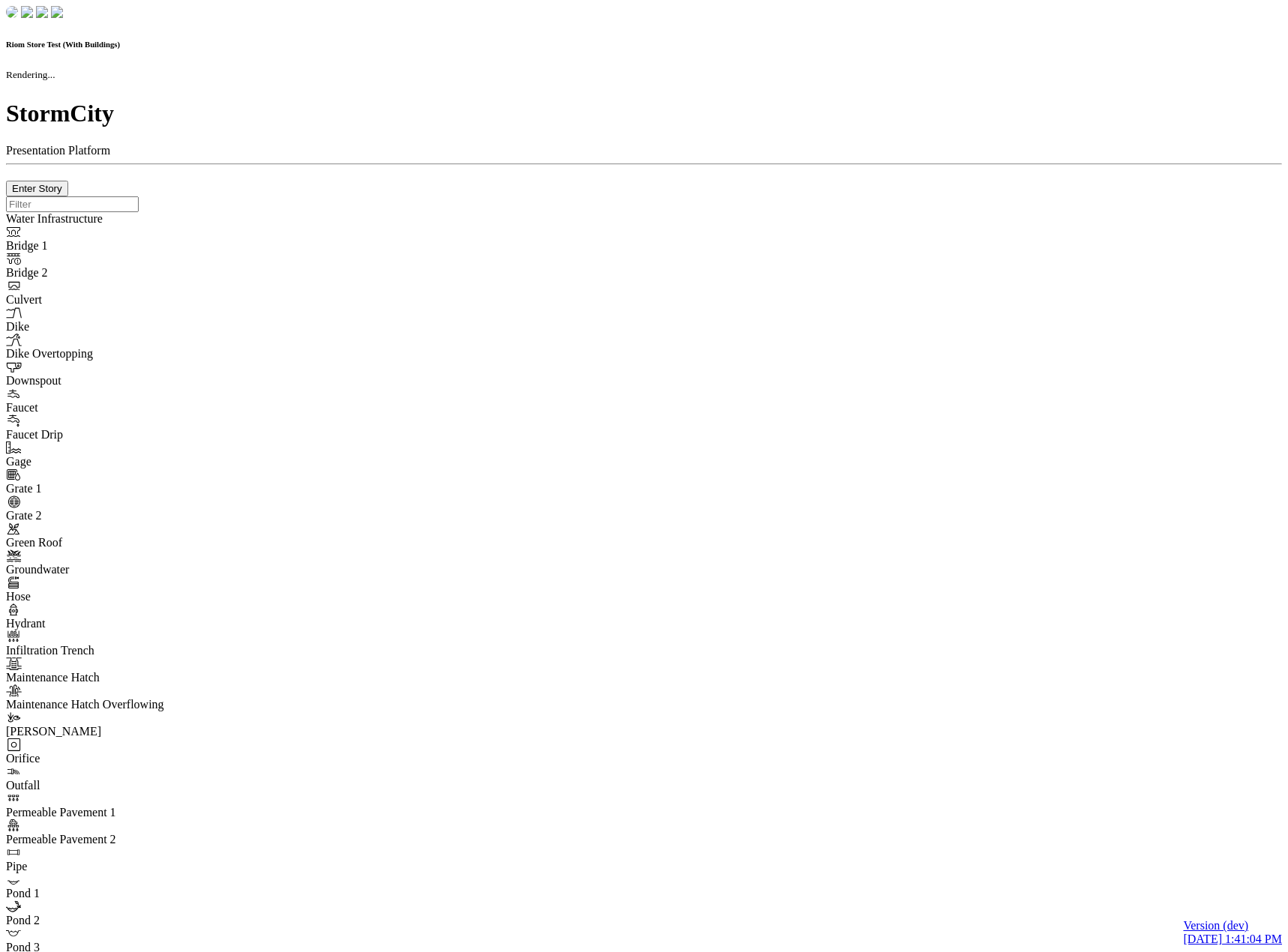
checkbox input "true"
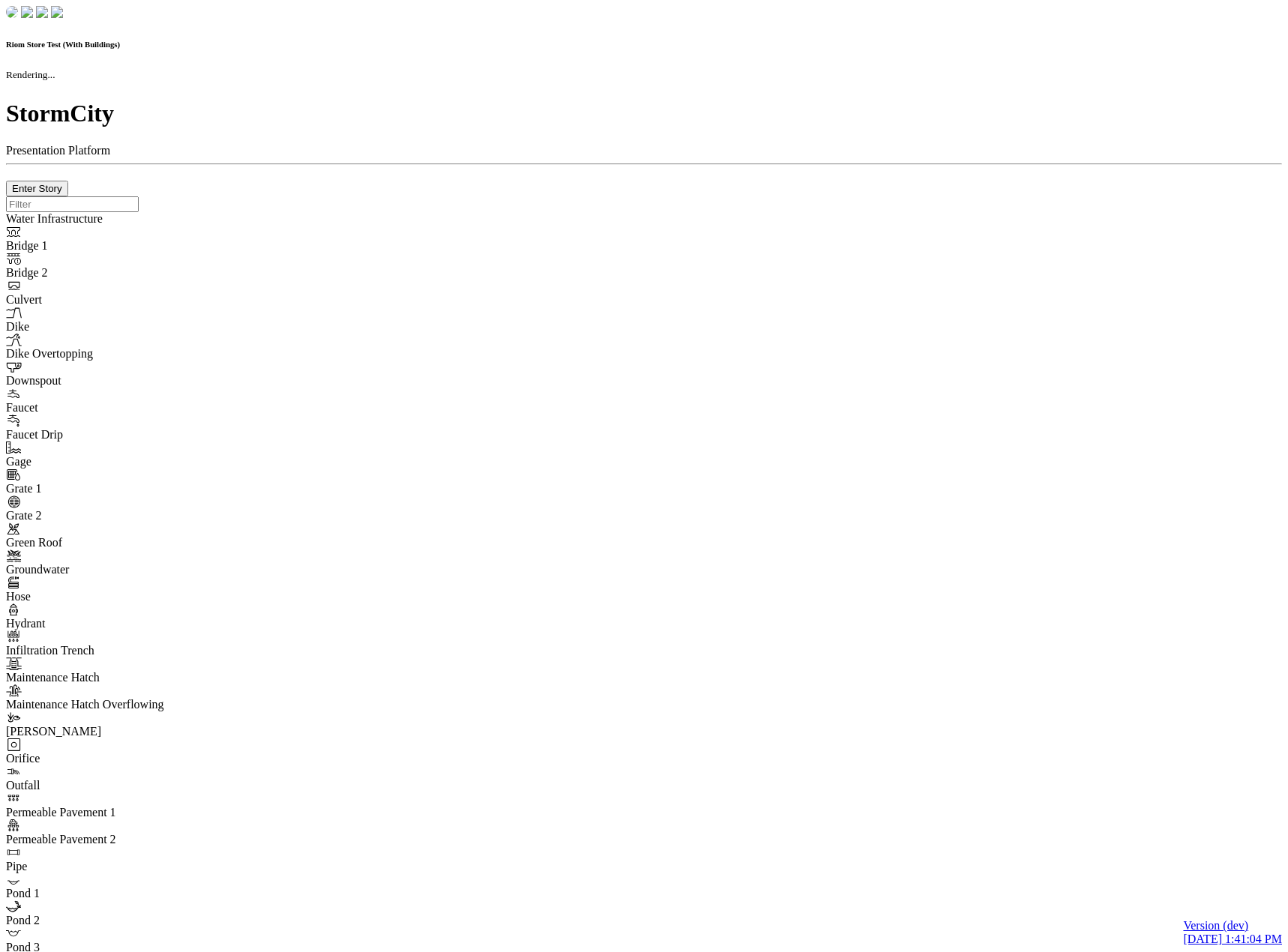
checkbox input "false"
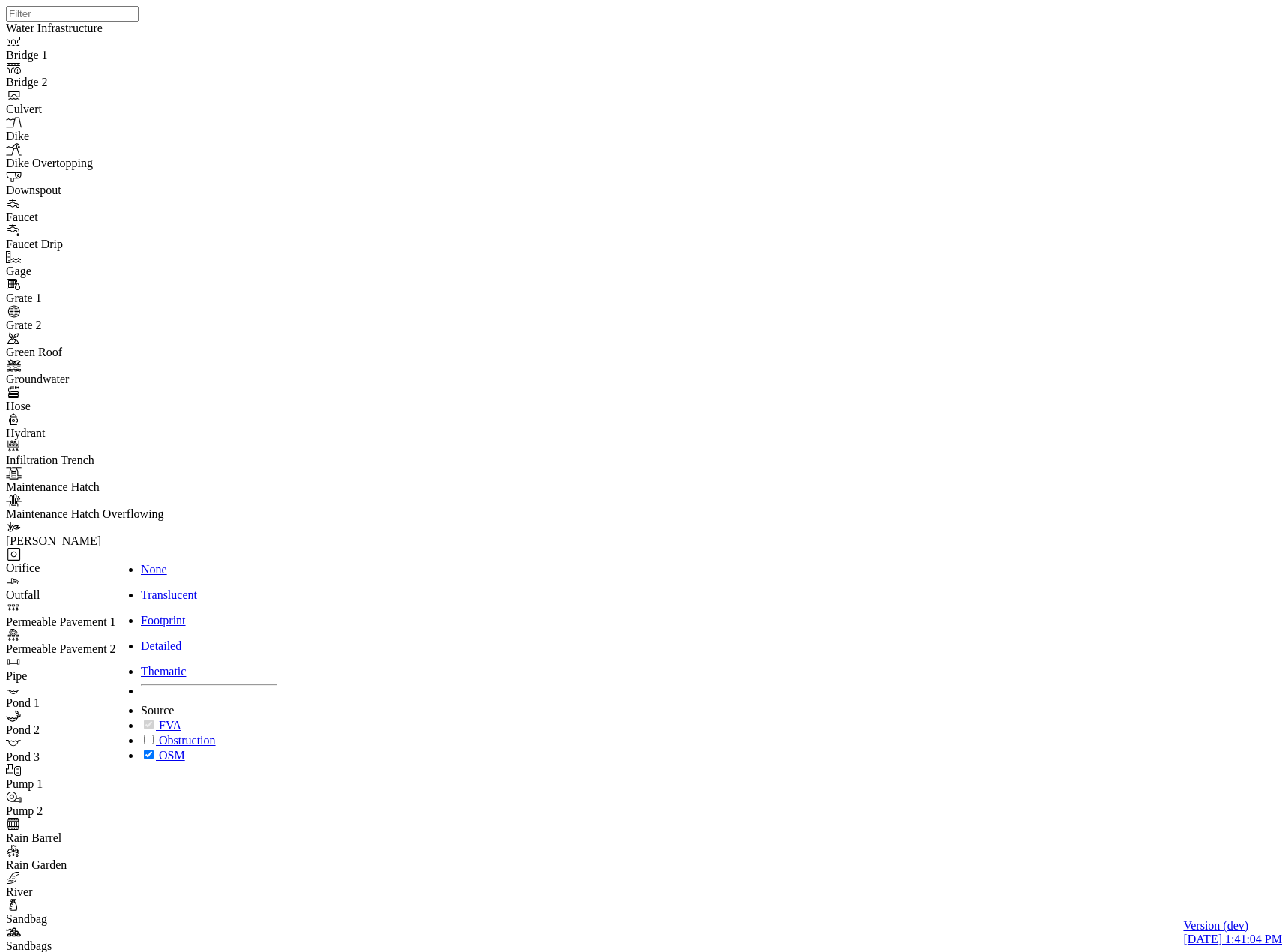
click at [167, 563] on span "None" at bounding box center [154, 568] width 27 height 12
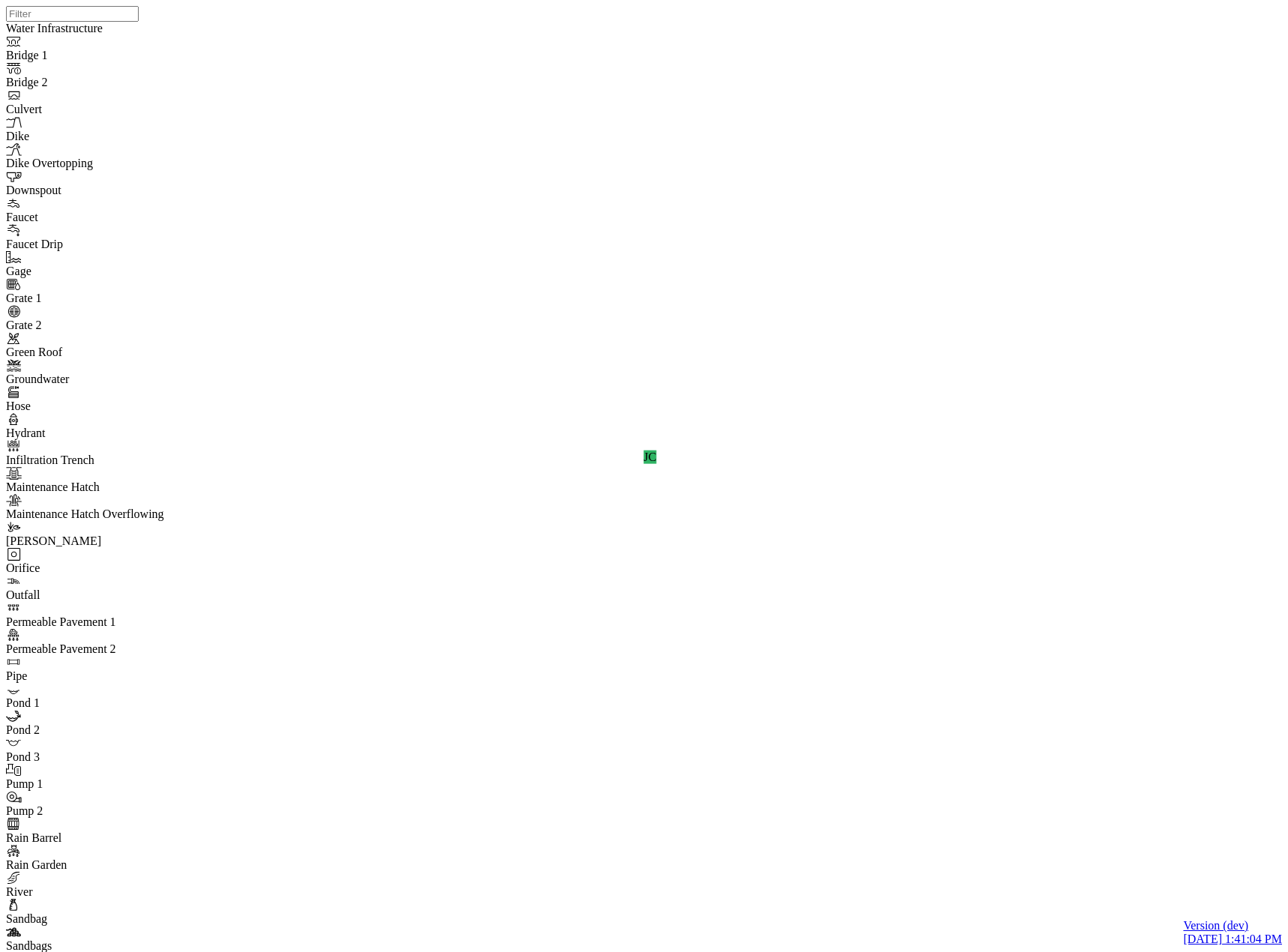
click at [181, 639] on span "Detailed" at bounding box center [161, 645] width 41 height 12
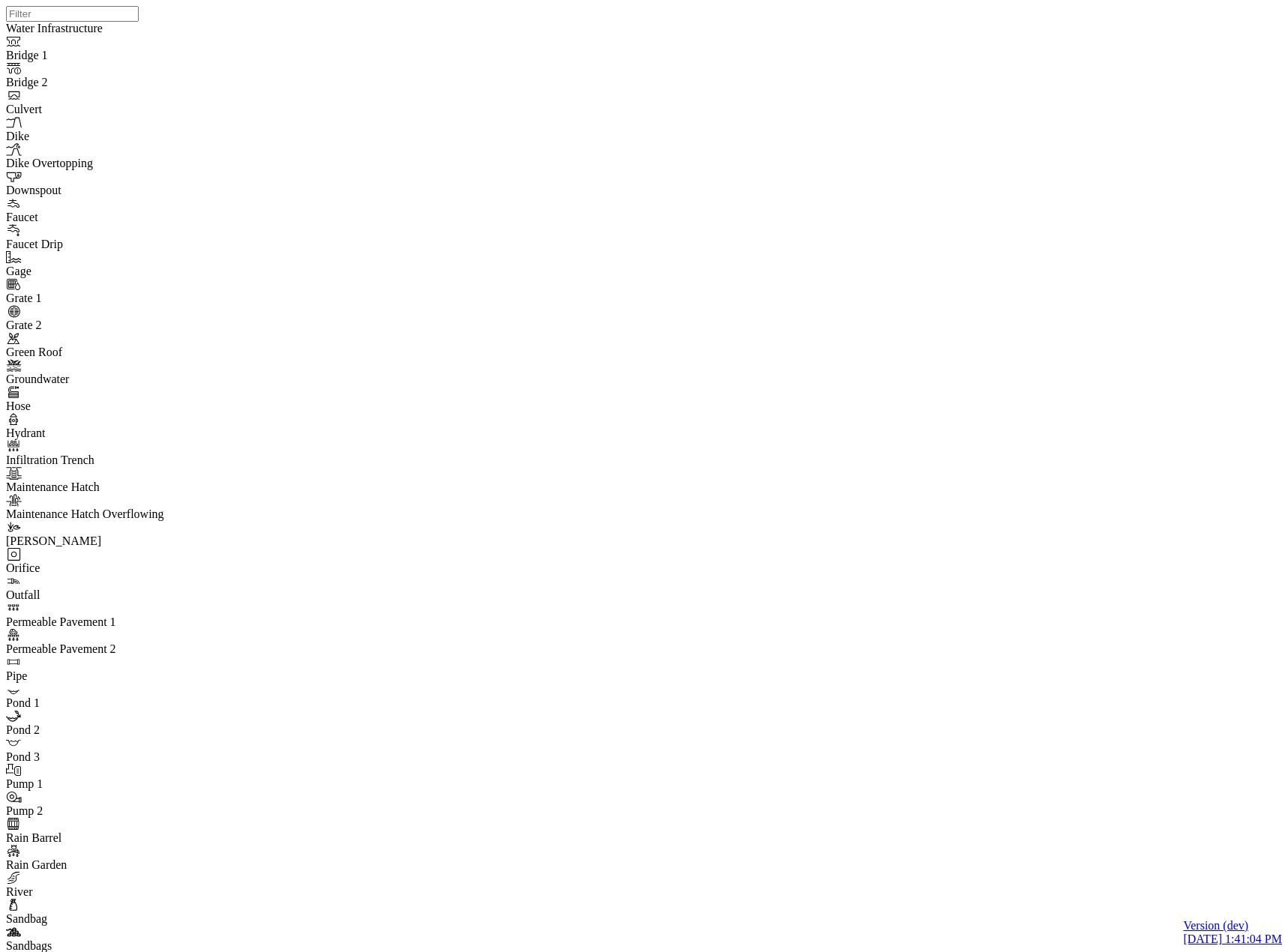
drag, startPoint x: 274, startPoint y: 215, endPoint x: 575, endPoint y: 463, distance: 390.0
click at [701, 526] on div at bounding box center [649, 457] width 1288 height 914
click at [741, 535] on div "JC" at bounding box center [649, 457] width 1288 height 914
click at [1087, 543] on div "JC" at bounding box center [649, 457] width 1288 height 914
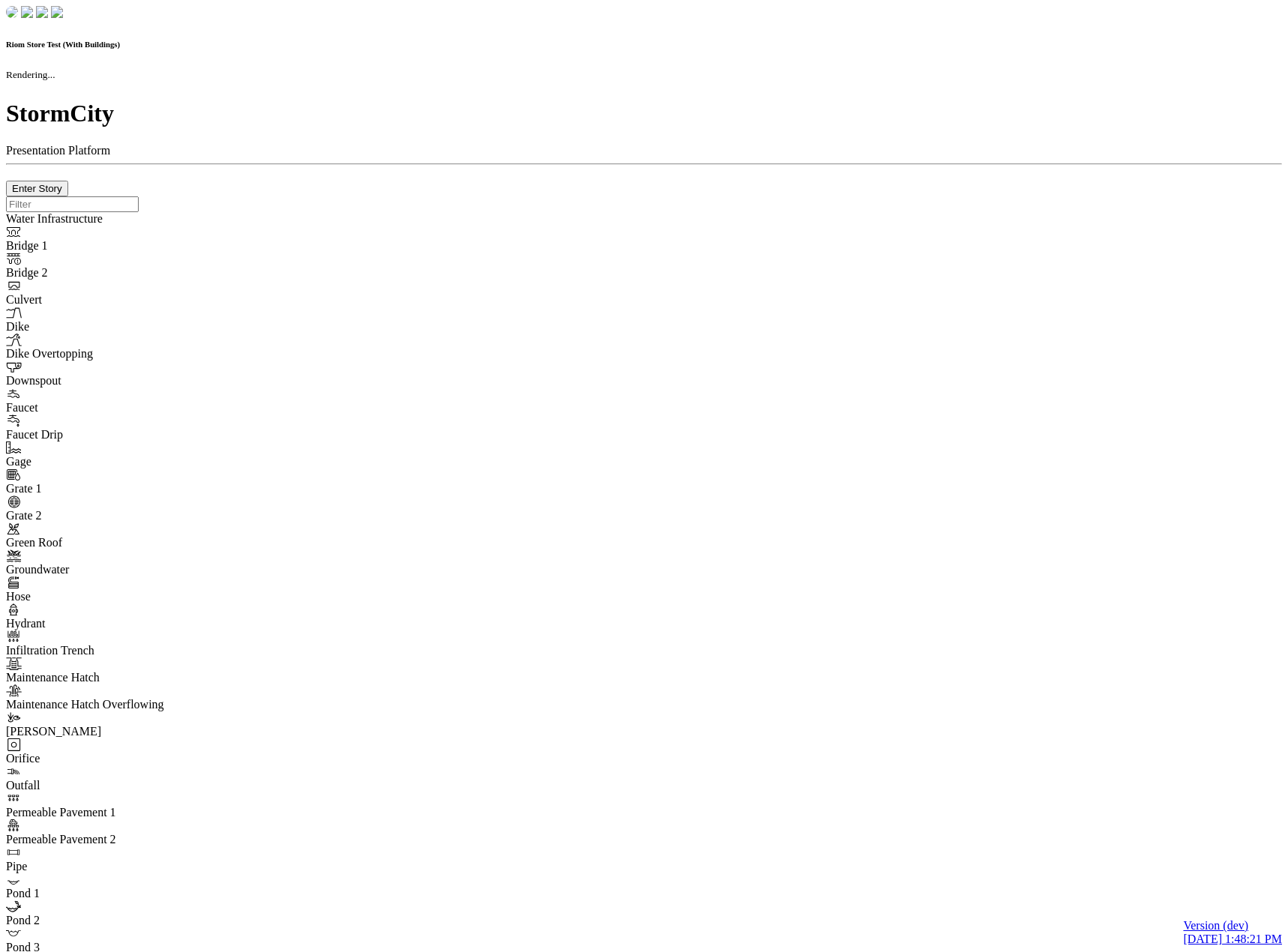
checkbox input "true"
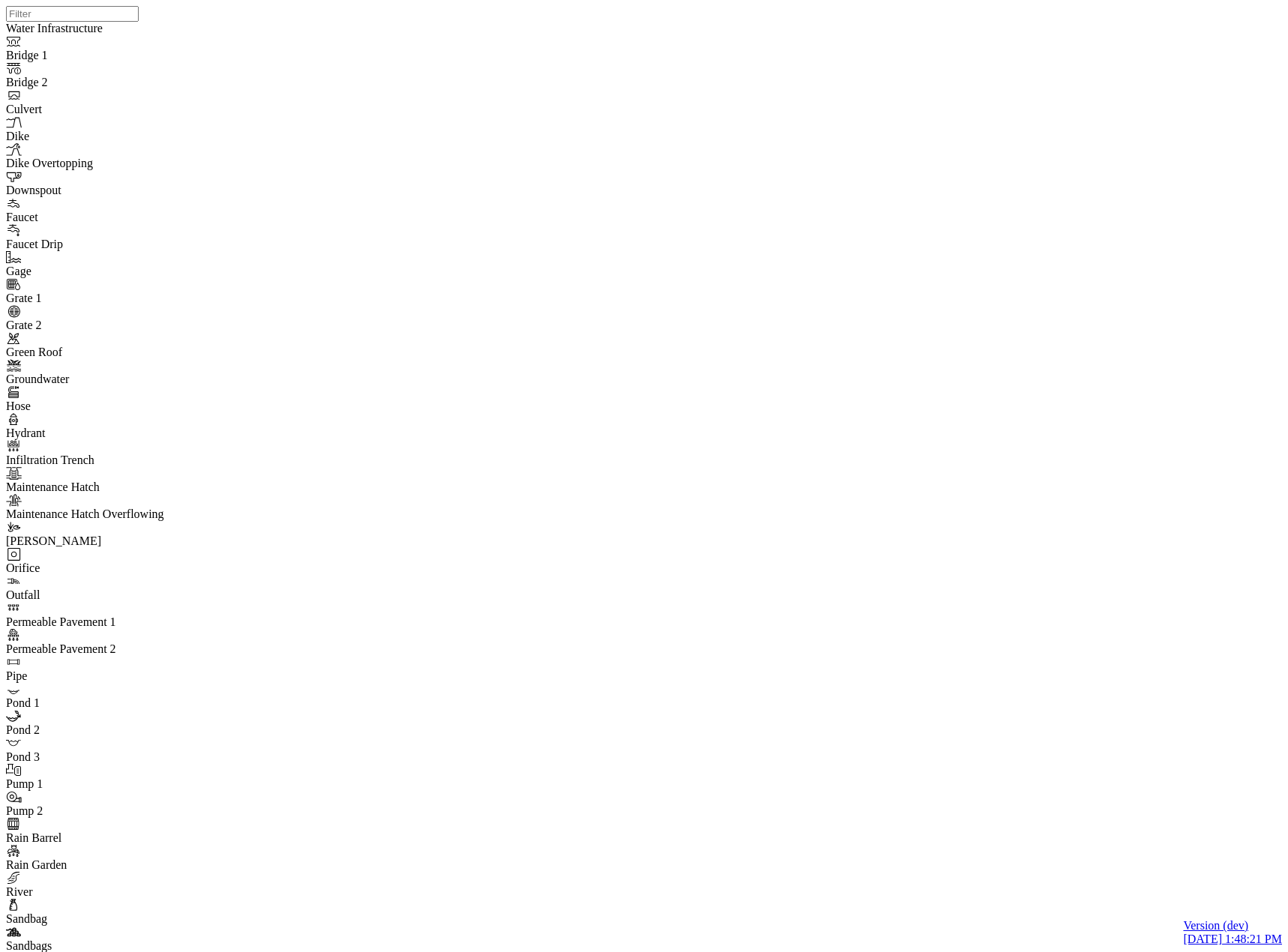
click at [182, 639] on span "Detailed" at bounding box center [161, 645] width 41 height 12
drag, startPoint x: 820, startPoint y: 520, endPoint x: 776, endPoint y: 329, distance: 196.0
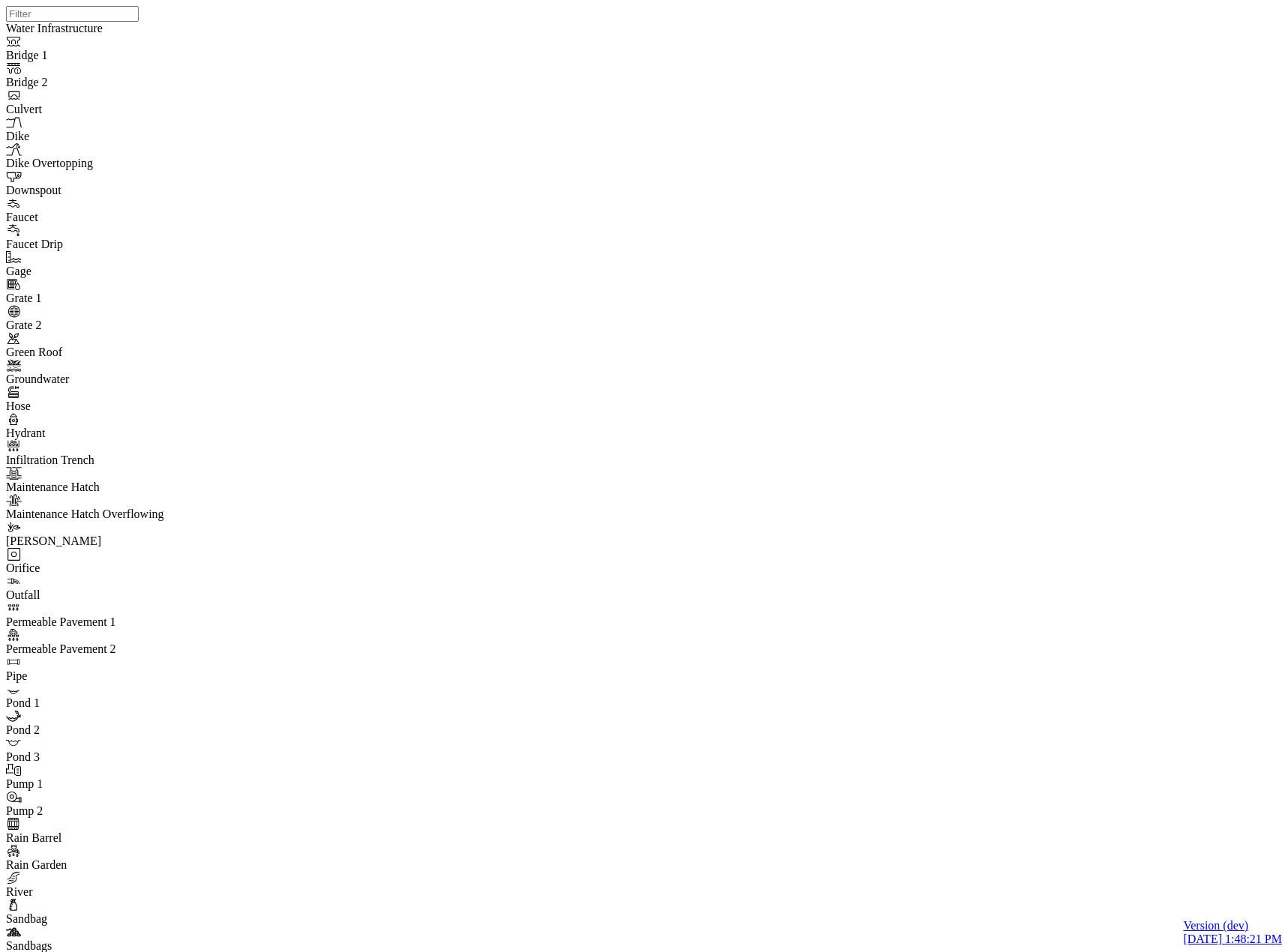
drag, startPoint x: 281, startPoint y: 222, endPoint x: 320, endPoint y: 242, distance: 43.8
click at [788, 459] on div at bounding box center [649, 457] width 1288 height 914
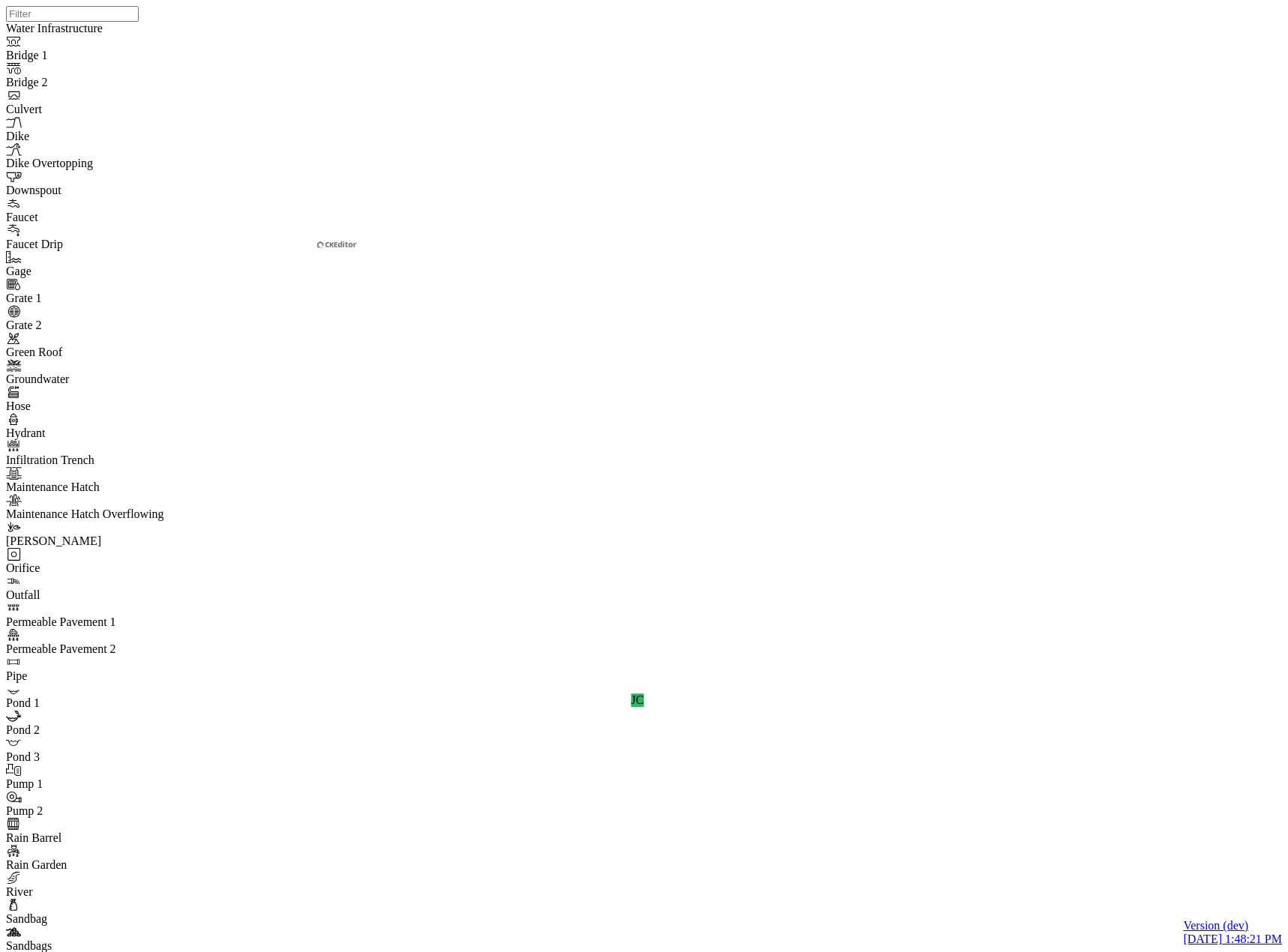
click at [186, 563] on div "None" at bounding box center [209, 569] width 137 height 13
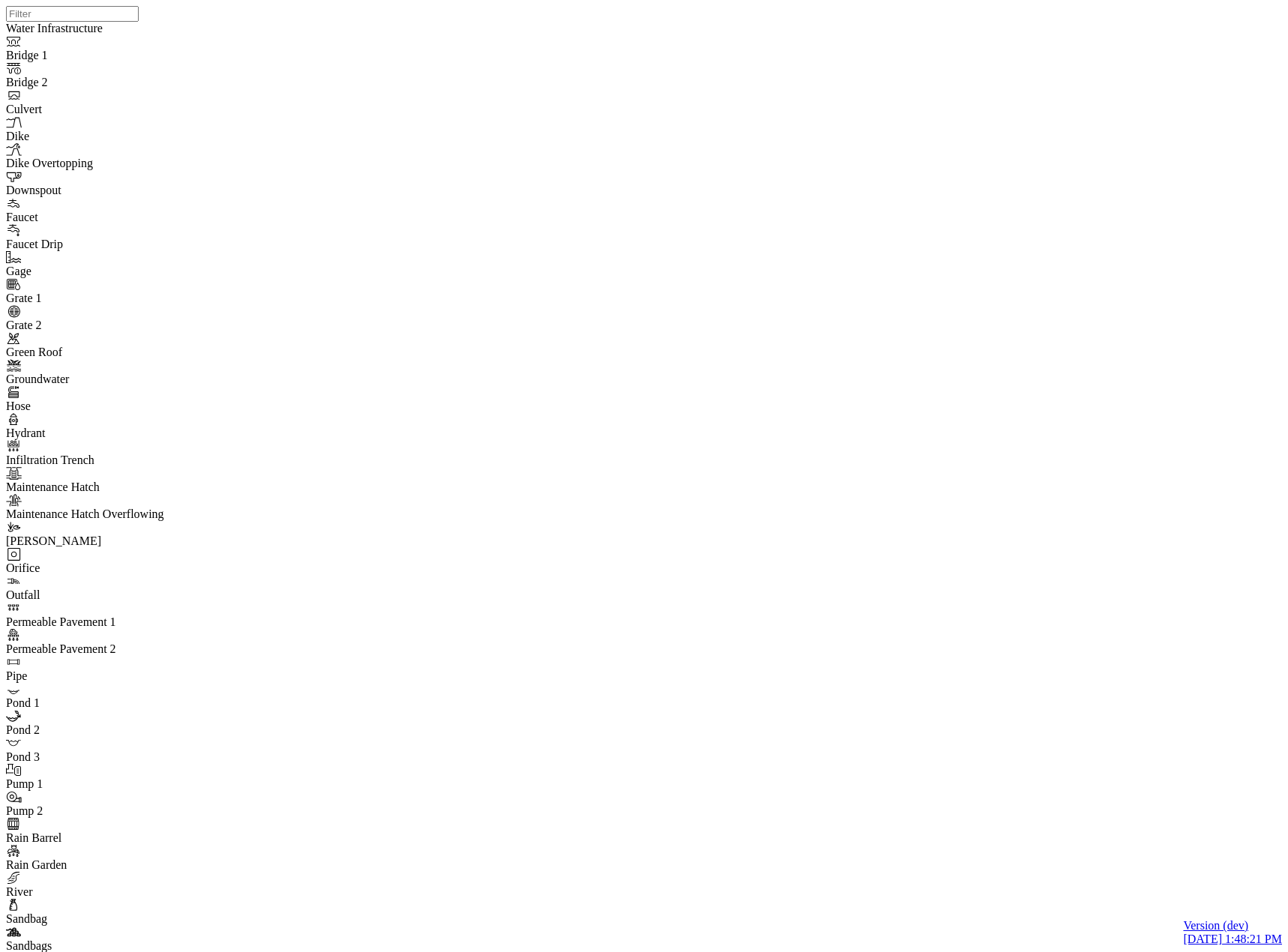
click at [497, 685] on div "JC" at bounding box center [649, 457] width 1288 height 914
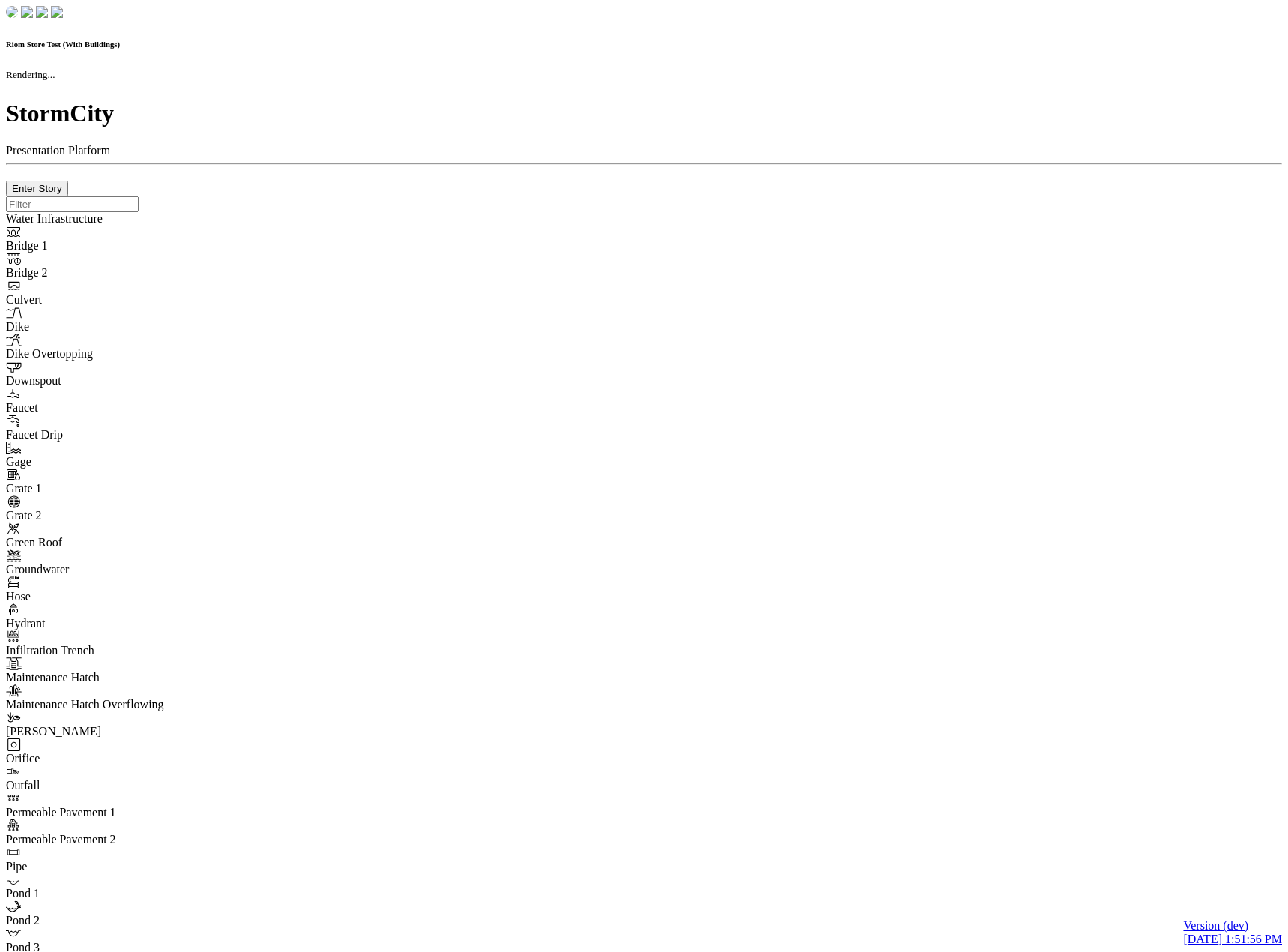
checkbox input "true"
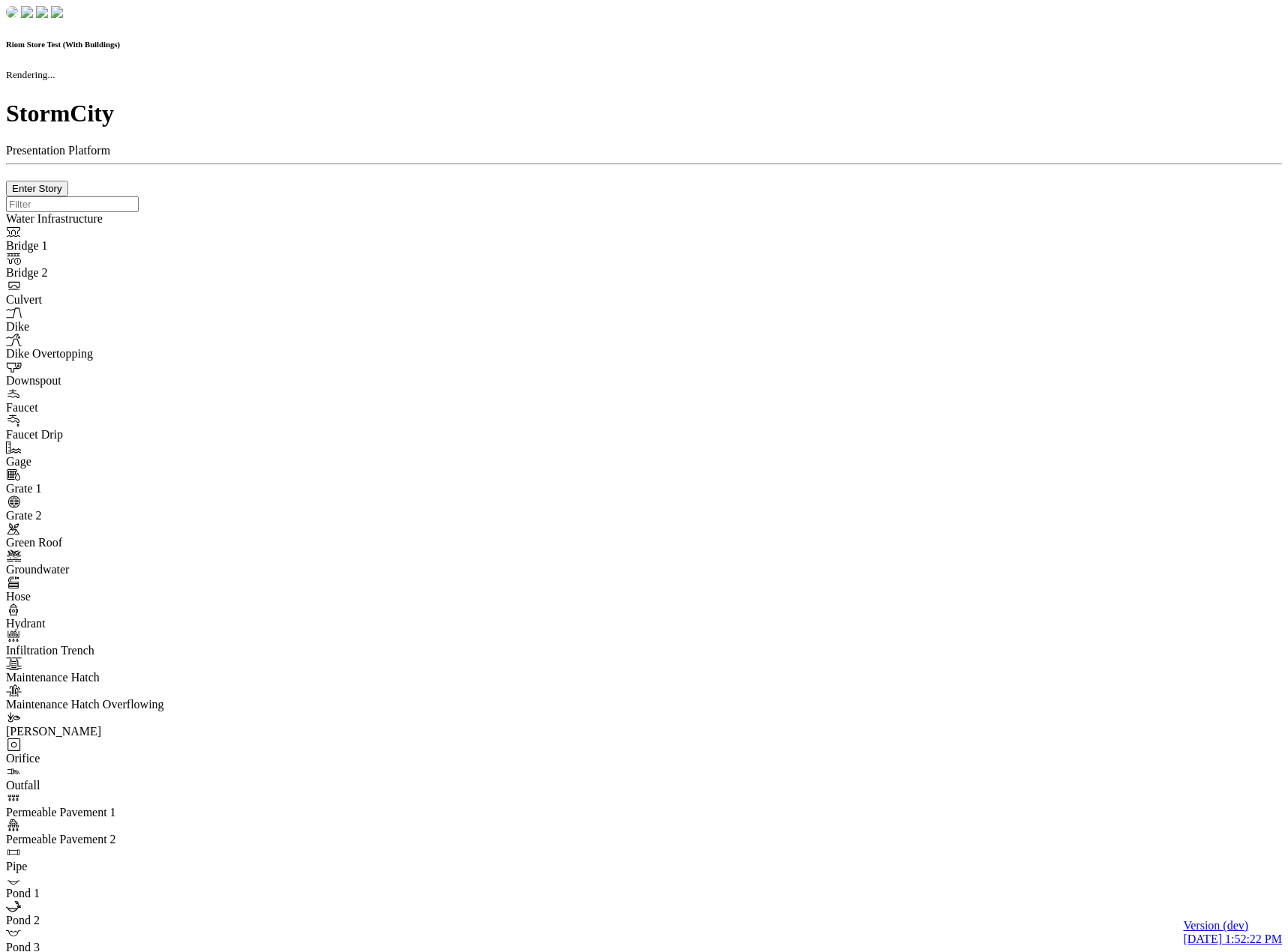
checkbox input "true"
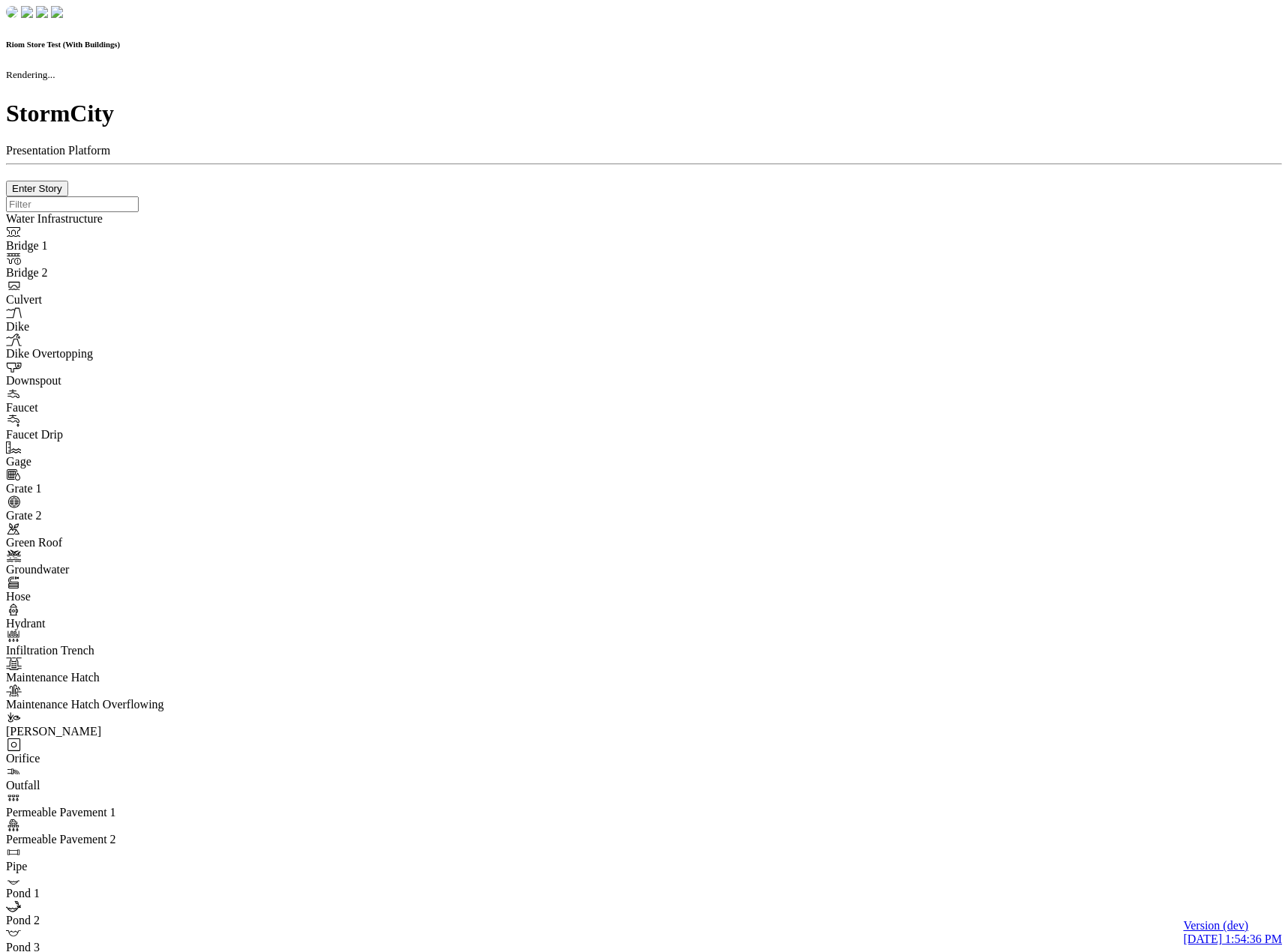
checkbox input "true"
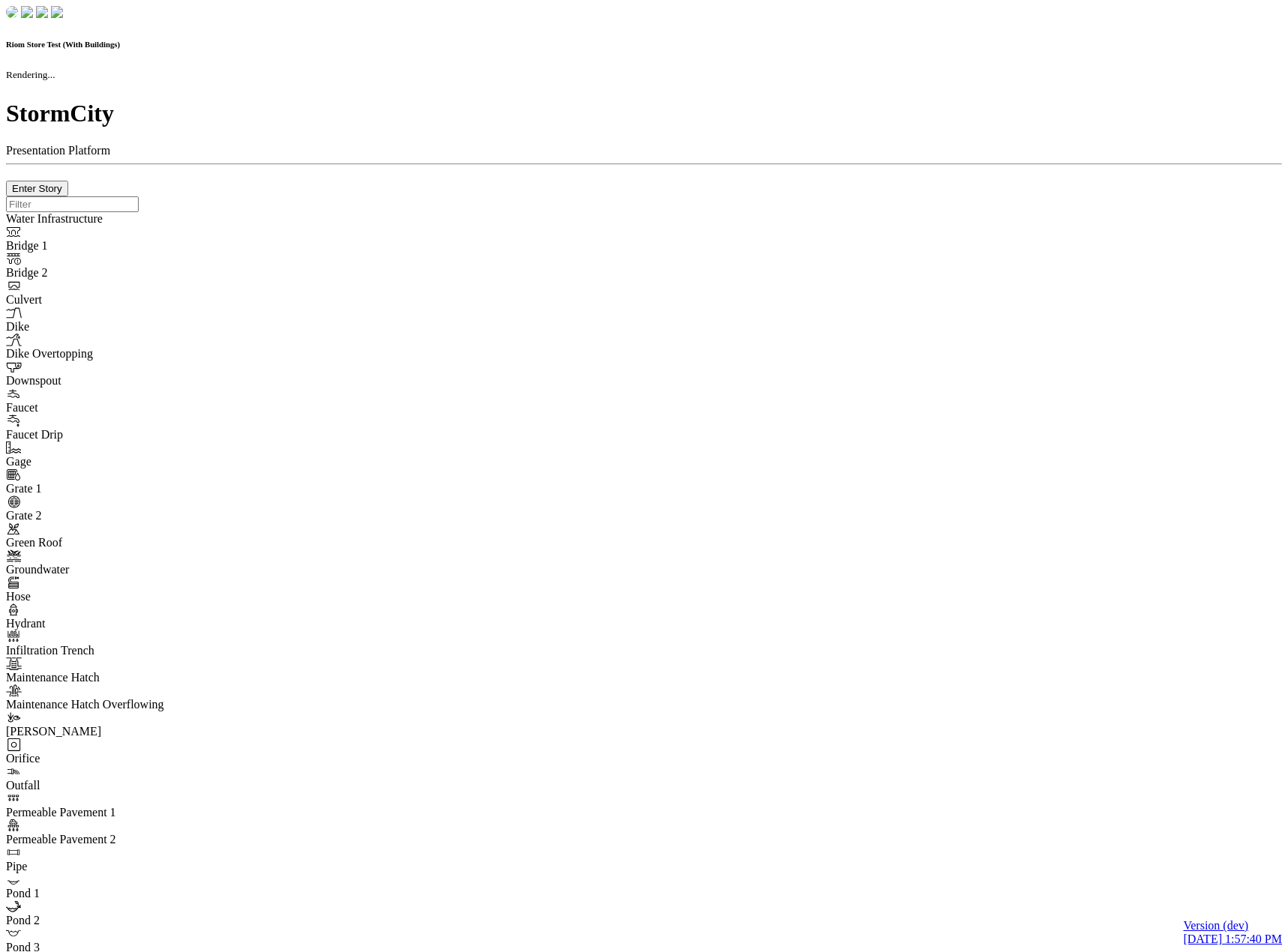
checkbox input "true"
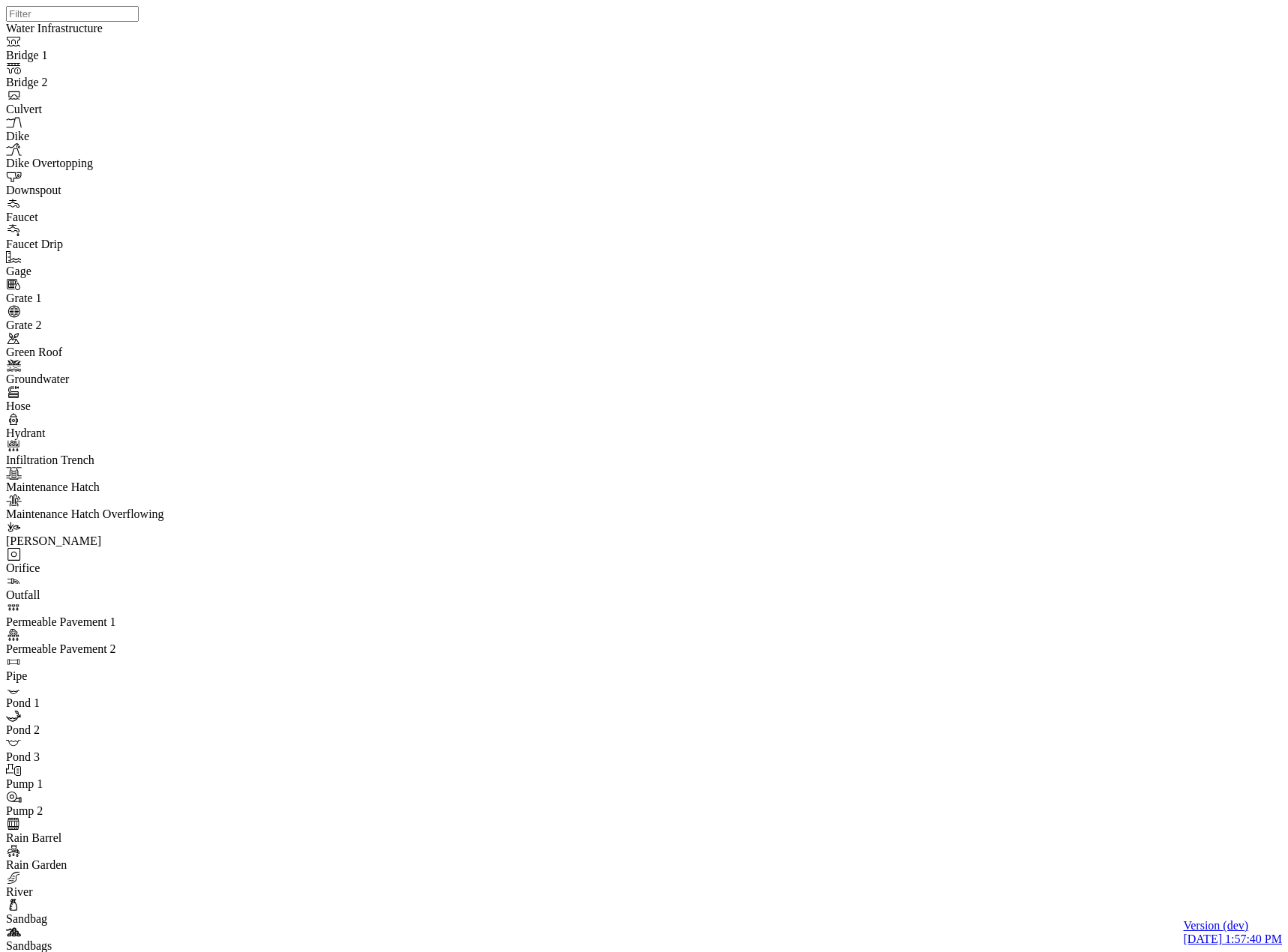
click at [168, 639] on span "Detailed" at bounding box center [161, 645] width 41 height 12
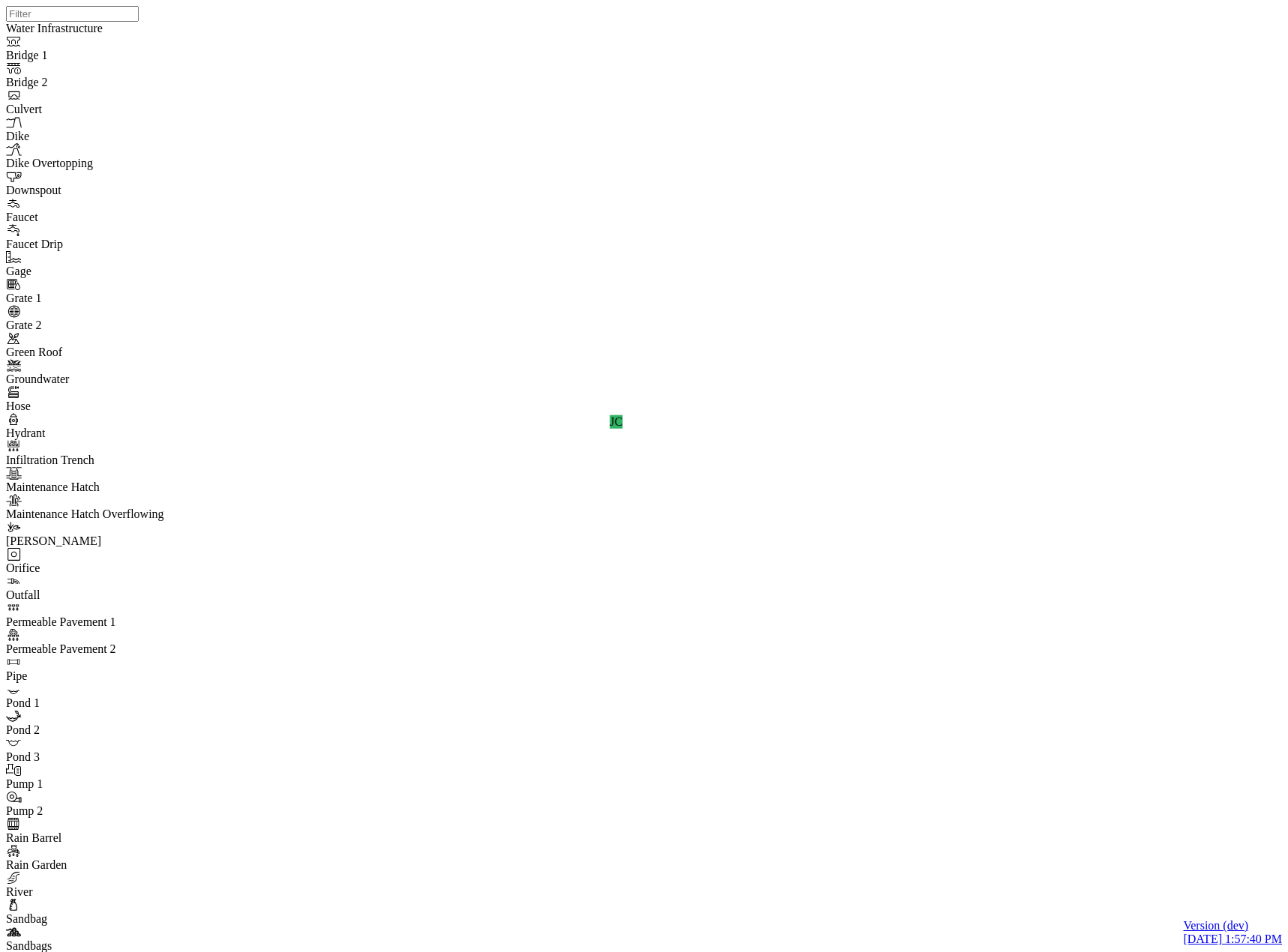
click at [766, 470] on div "JC" at bounding box center [649, 457] width 1288 height 914
